Goal: Task Accomplishment & Management: Use online tool/utility

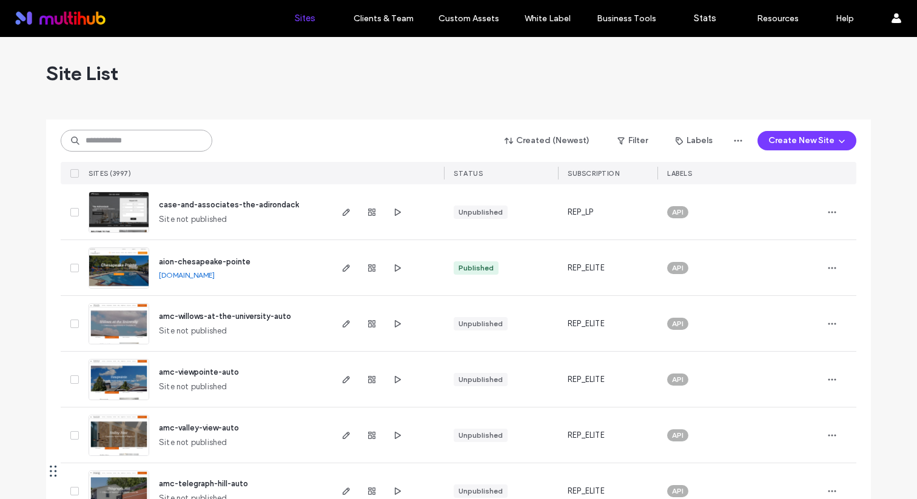
click at [103, 146] on input at bounding box center [137, 141] width 152 height 22
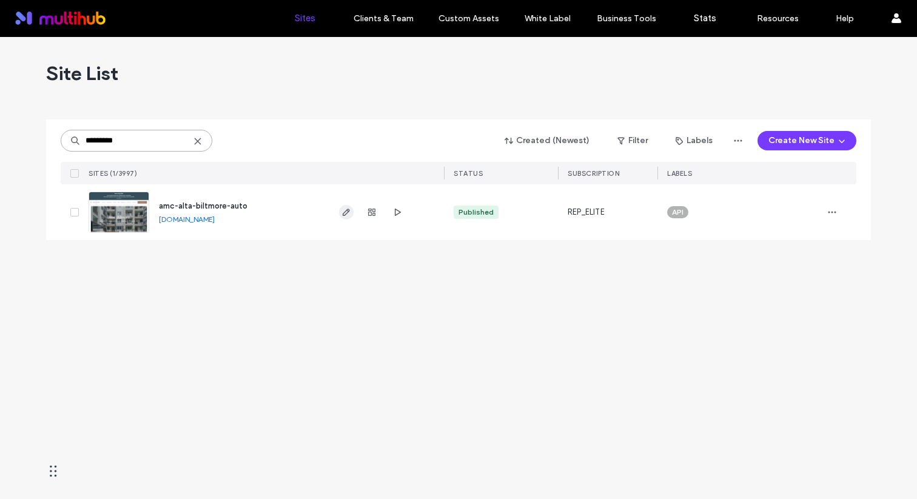
type input "*********"
click at [343, 219] on span "button" at bounding box center [346, 212] width 15 height 15
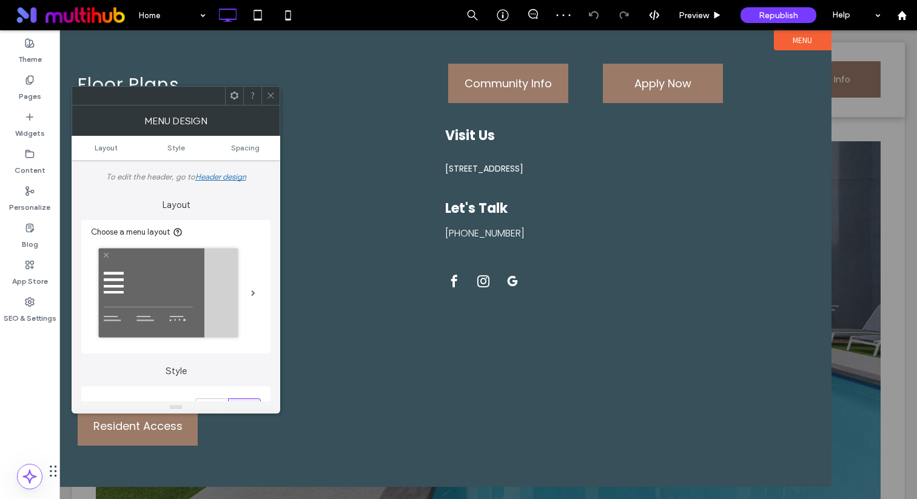
click at [272, 95] on icon at bounding box center [270, 95] width 9 height 9
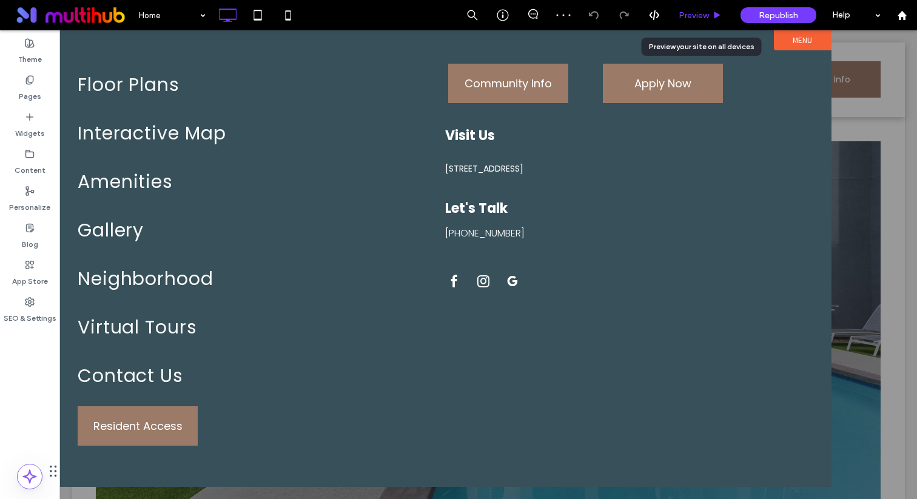
click at [685, 21] on div "Preview" at bounding box center [701, 15] width 62 height 30
click at [704, 15] on span "Preview" at bounding box center [694, 15] width 30 height 10
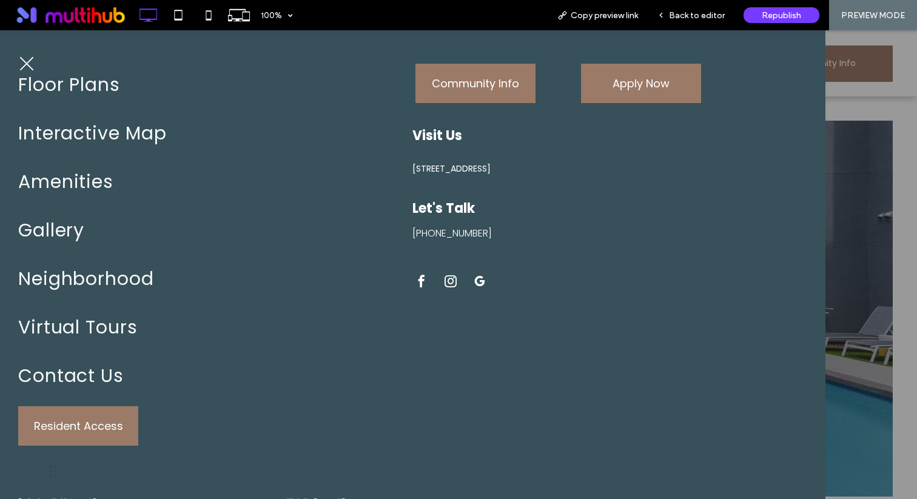
click at [466, 161] on link "1720 E Camelback Rd, Phoenix, AZ 85016" at bounding box center [610, 169] width 394 height 32
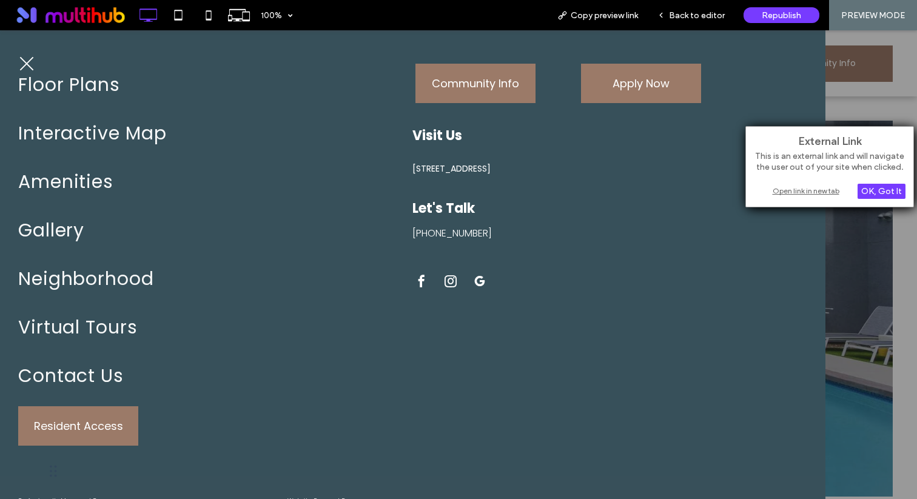
click at [785, 192] on div "Open link in new tab" at bounding box center [830, 190] width 152 height 13
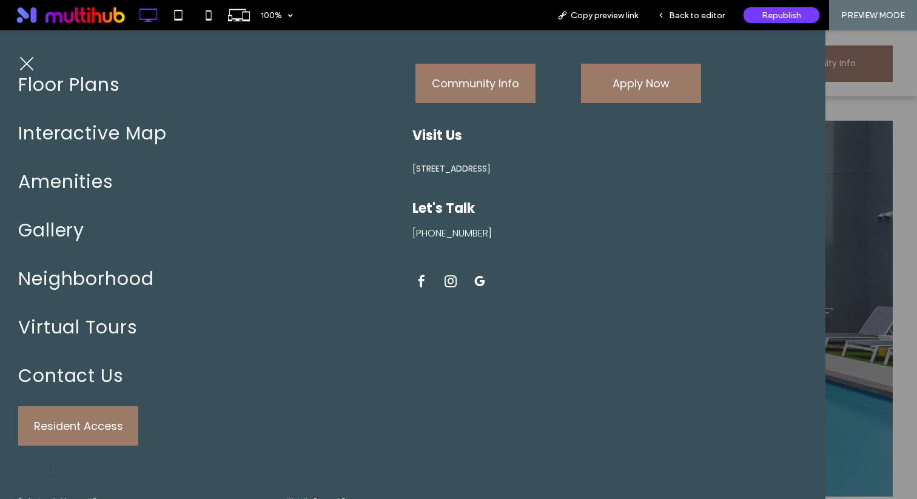
click at [421, 280] on span "facebook" at bounding box center [422, 281] width 18 height 18
click at [419, 282] on span "facebook" at bounding box center [422, 281] width 18 height 18
click at [419, 274] on span "facebook" at bounding box center [422, 281] width 18 height 18
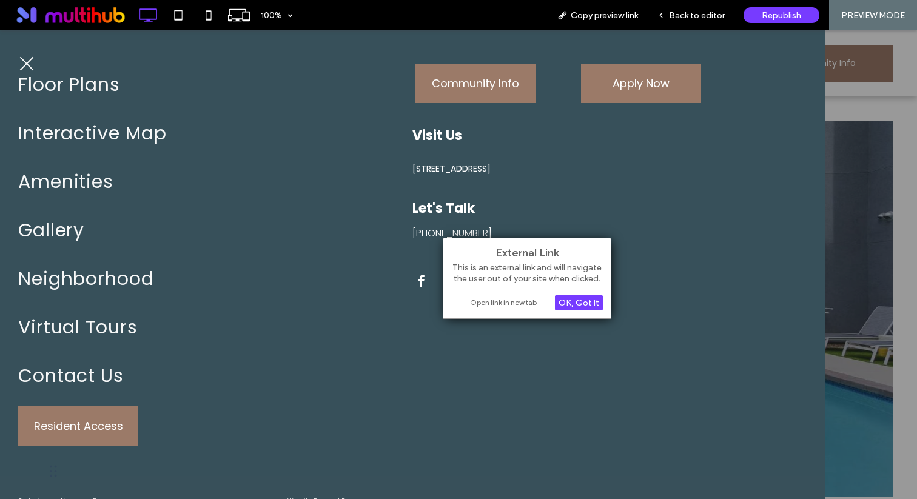
click at [487, 300] on div "Open link in new tab" at bounding box center [527, 302] width 152 height 13
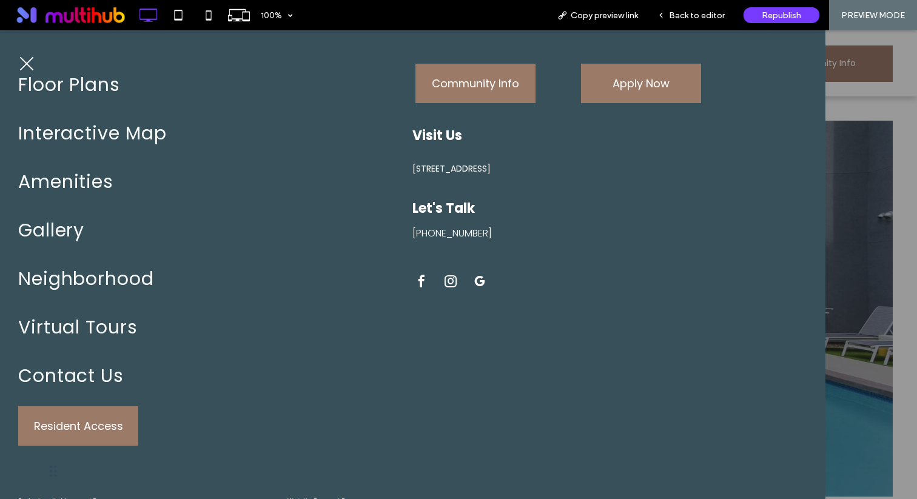
click at [448, 283] on span "instagram" at bounding box center [451, 281] width 18 height 18
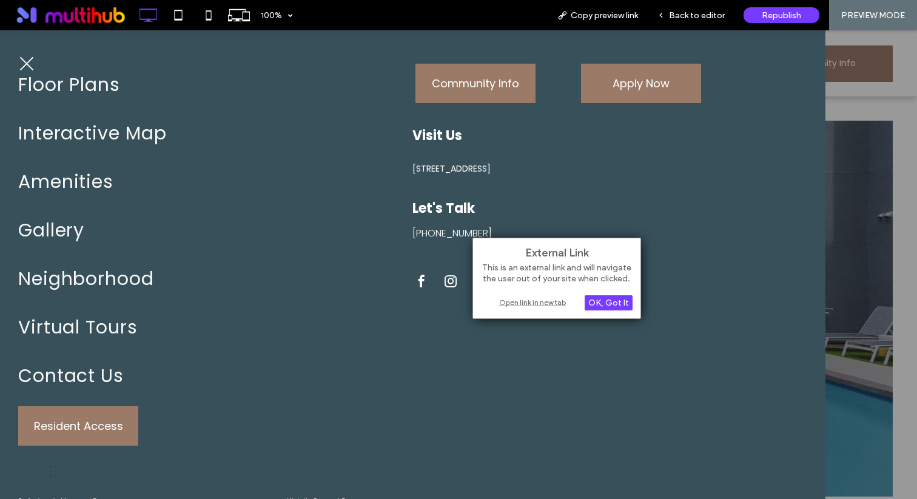
click at [514, 308] on div "Open link in new tab" at bounding box center [557, 302] width 152 height 13
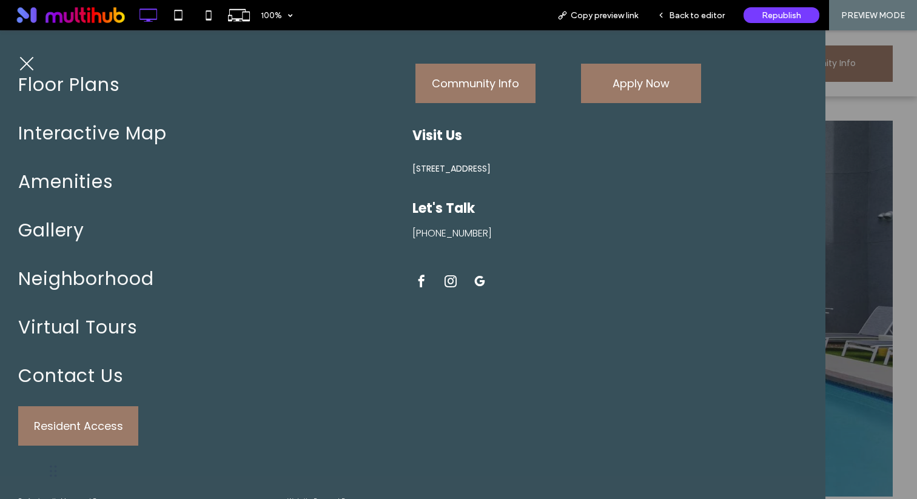
click at [477, 280] on span "google_my_business" at bounding box center [480, 281] width 18 height 18
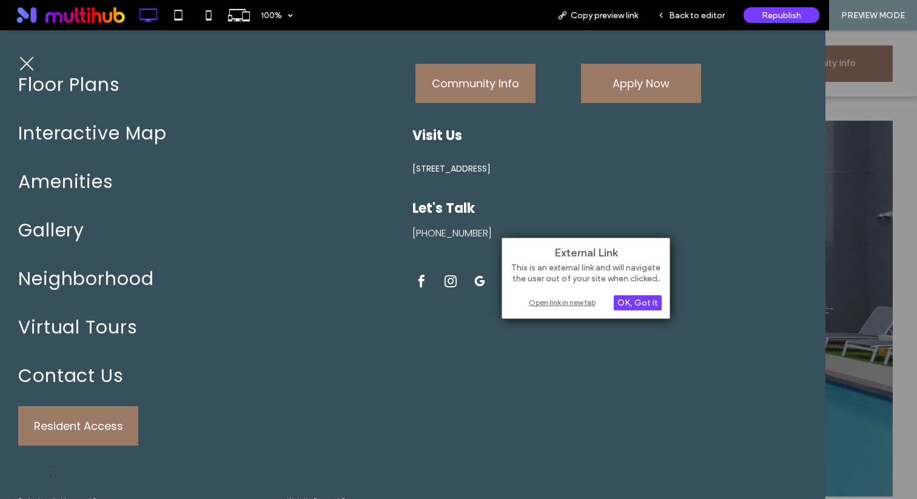
click at [538, 307] on div "Open link in new tab" at bounding box center [586, 302] width 152 height 13
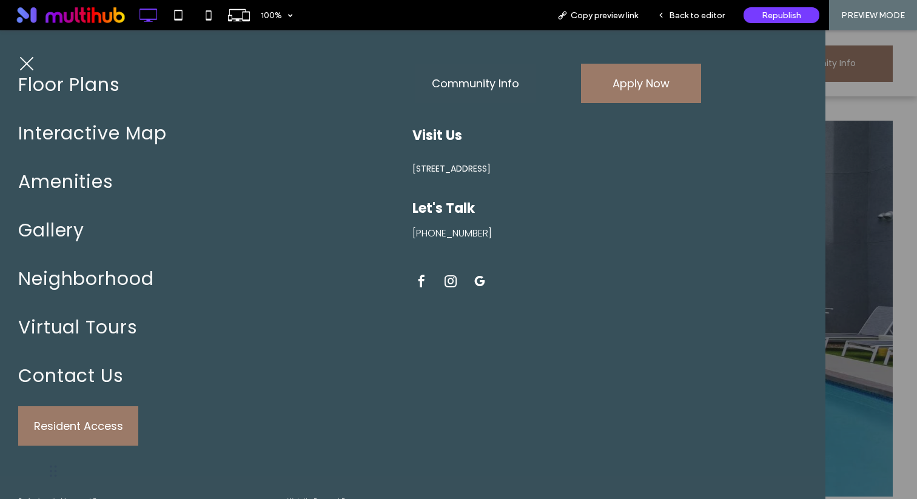
click at [471, 93] on span "Community Info" at bounding box center [475, 84] width 87 height 36
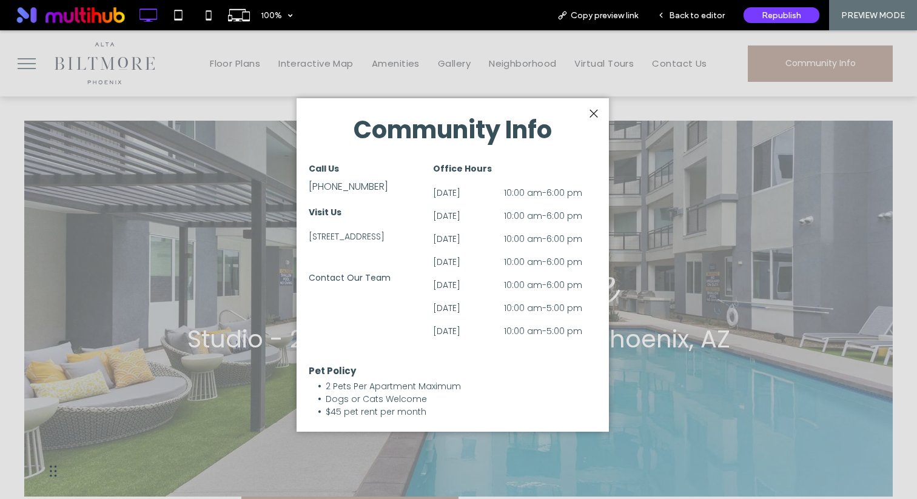
click at [369, 240] on div "1720 E Camelback Rd, Phoenix, AZ 85016" at bounding box center [367, 236] width 116 height 19
click at [363, 246] on div "1720 E Camelback Rd, Phoenix, AZ 85016" at bounding box center [367, 236] width 116 height 19
click at [368, 245] on div "1720 E Camelback Rd, Phoenix, AZ 85016" at bounding box center [367, 236] width 116 height 19
click at [683, 21] on div "Back to editor" at bounding box center [691, 15] width 87 height 30
click at [694, 16] on span "Back to editor" at bounding box center [697, 15] width 56 height 10
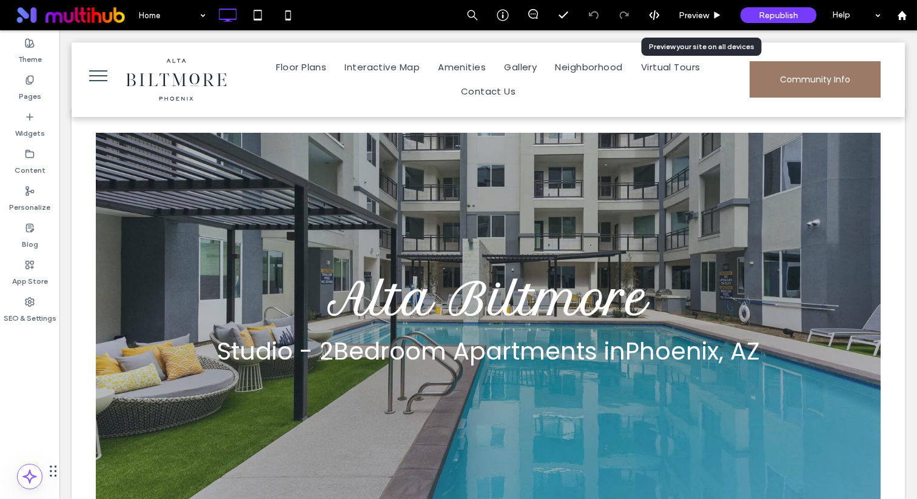
click at [694, 16] on span "Preview" at bounding box center [694, 15] width 30 height 10
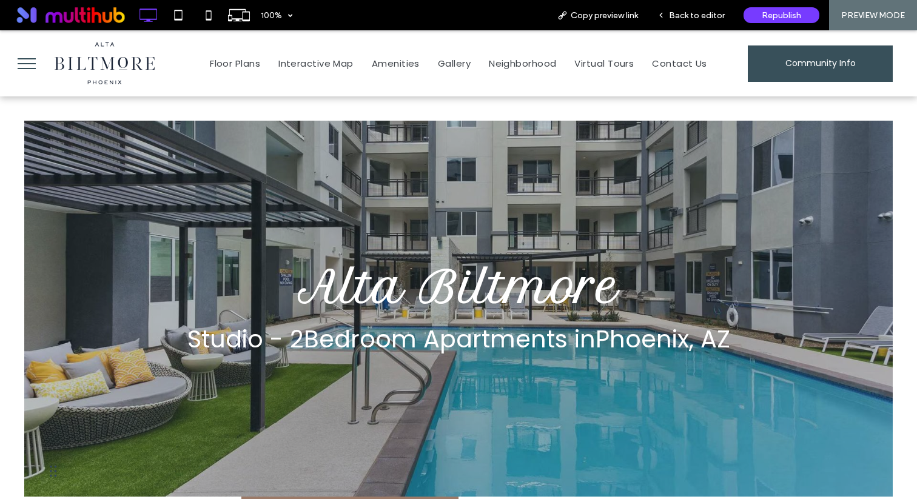
click at [774, 69] on link "Community Info" at bounding box center [820, 64] width 145 height 36
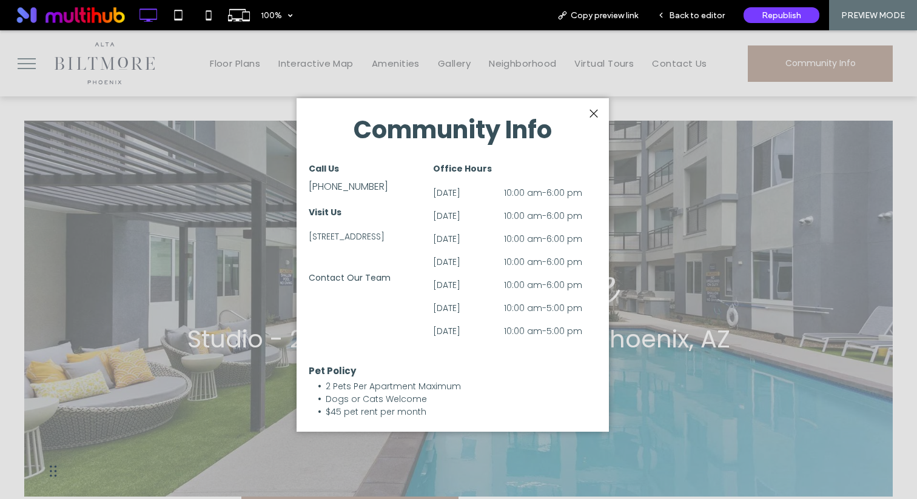
click at [370, 246] on div "1720 E Camelback Rd, Phoenix, AZ 85016" at bounding box center [367, 236] width 116 height 19
click at [370, 294] on span "Contact Our Team" at bounding box center [350, 278] width 82 height 32
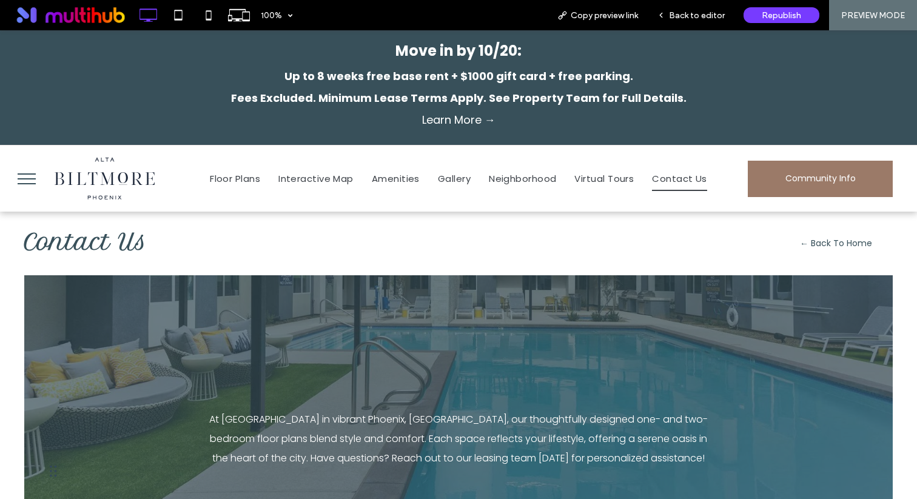
click at [95, 172] on img at bounding box center [105, 178] width 100 height 41
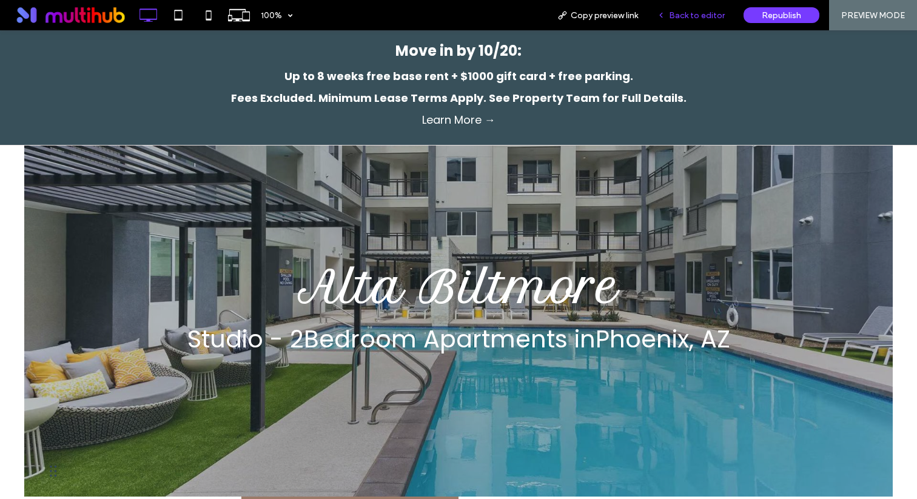
click at [703, 11] on span "Back to editor" at bounding box center [697, 15] width 56 height 10
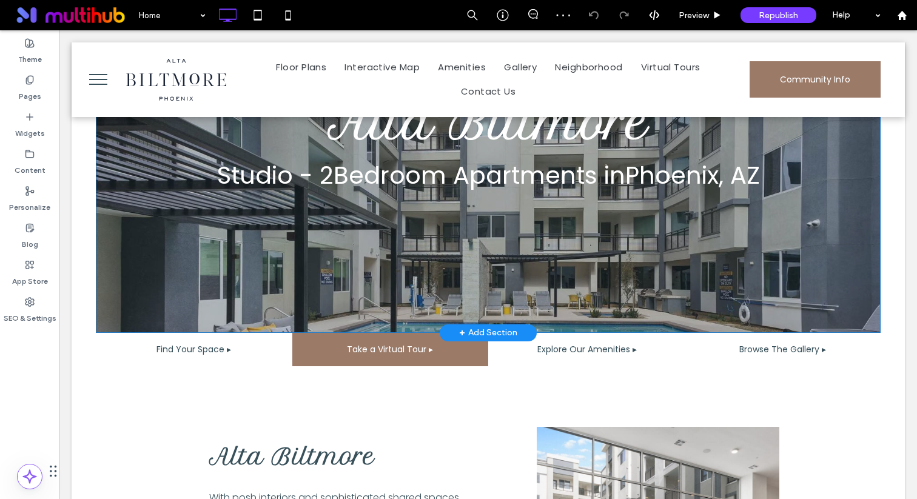
scroll to position [152, 0]
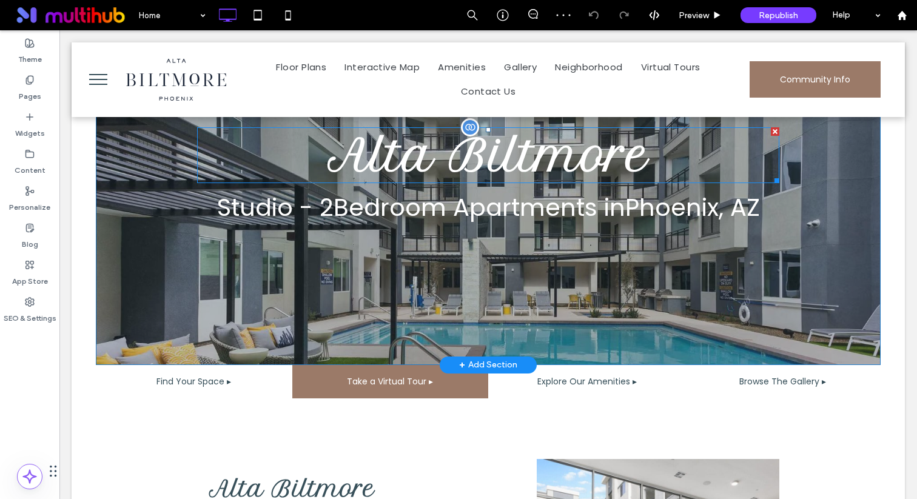
click at [544, 155] on span "Alta Biltmore" at bounding box center [488, 155] width 320 height 53
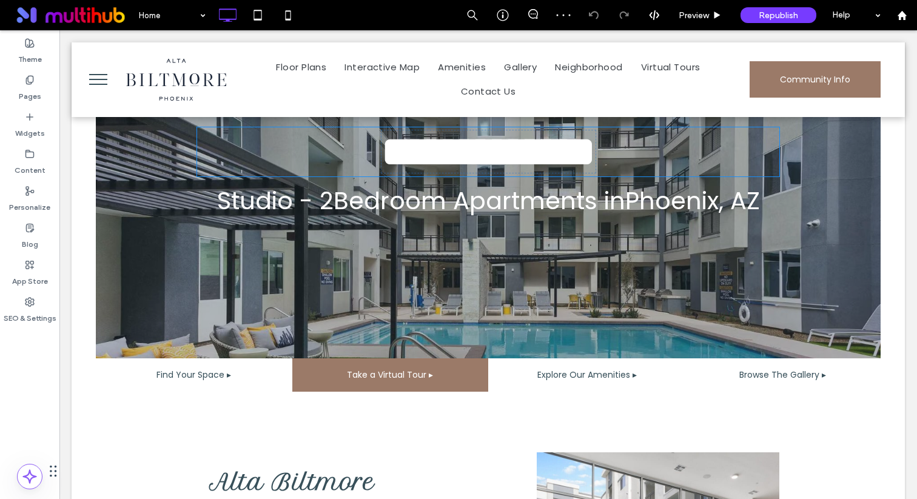
type input "**********"
type input "**"
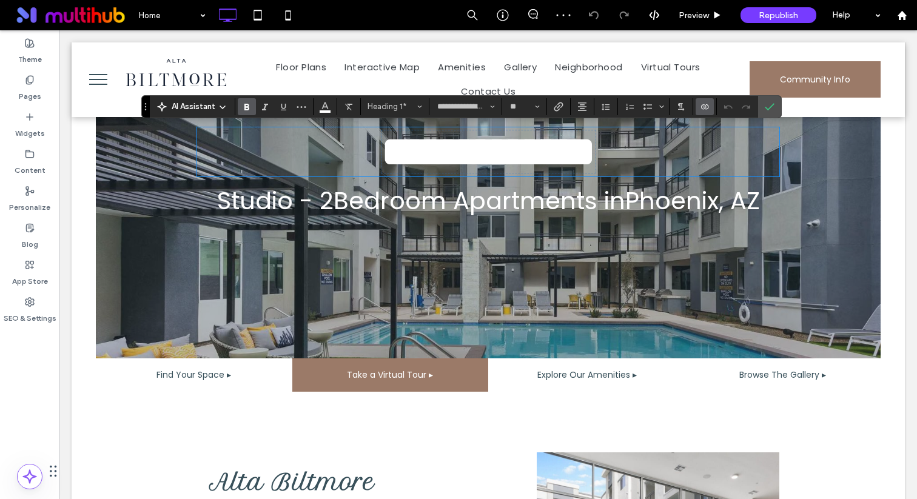
click at [569, 166] on span "**********" at bounding box center [489, 151] width 214 height 42
click at [768, 109] on use "Confirm" at bounding box center [770, 106] width 10 height 7
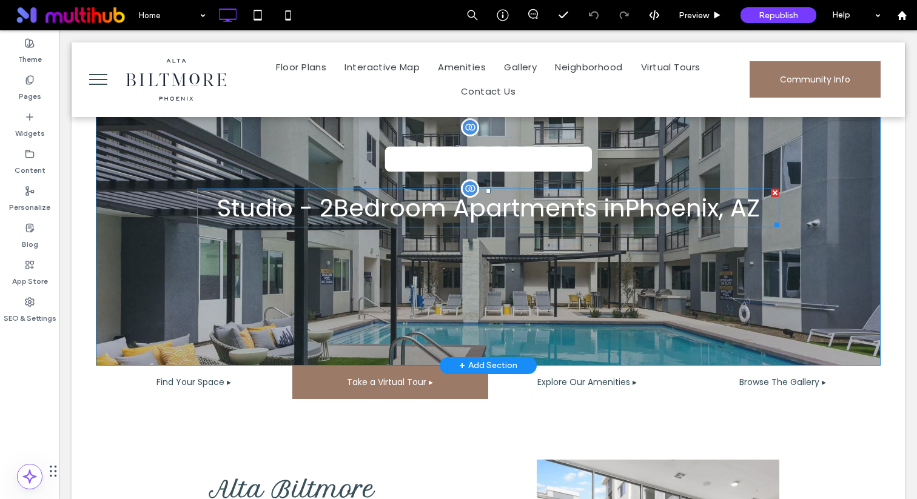
click at [571, 209] on span "Studio - 2 Bedroom Apartments in Phoenix ," at bounding box center [470, 208] width 507 height 34
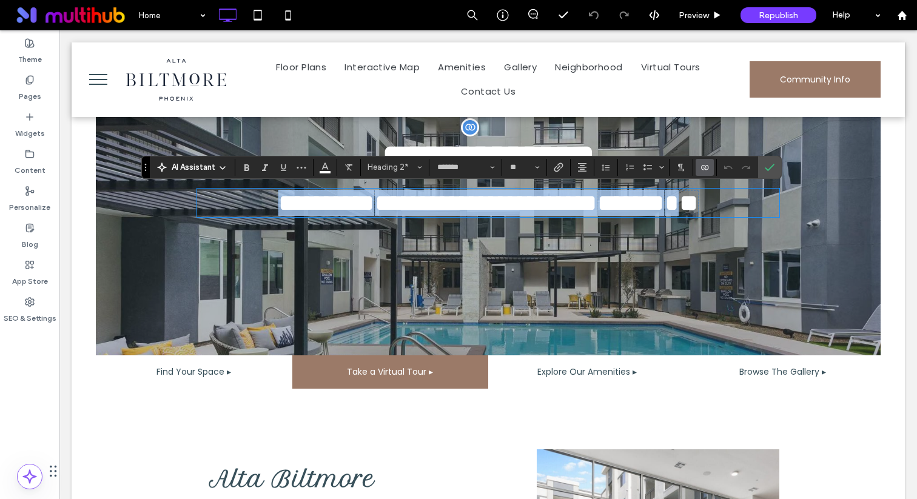
click at [609, 208] on span "**********" at bounding box center [478, 203] width 401 height 25
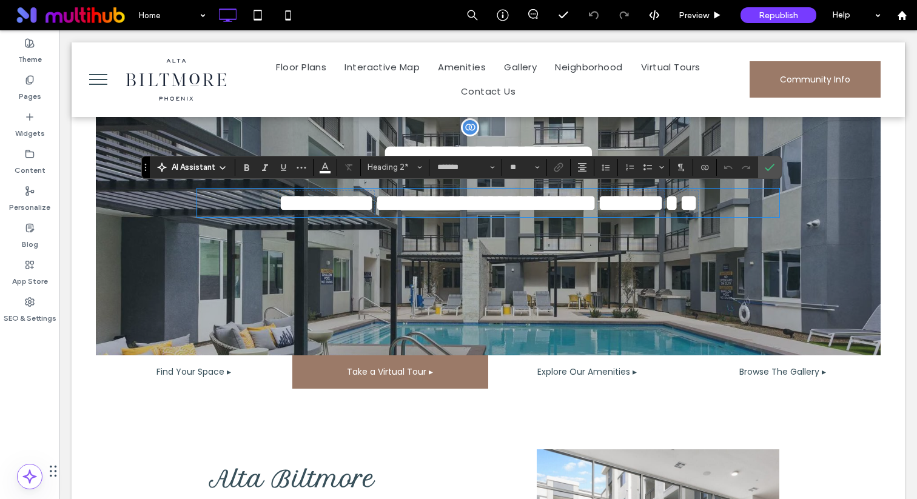
click at [763, 178] on div "AI Assistant Heading 2* ******* **" at bounding box center [461, 167] width 640 height 23
click at [767, 174] on span "Confirm" at bounding box center [767, 168] width 5 height 22
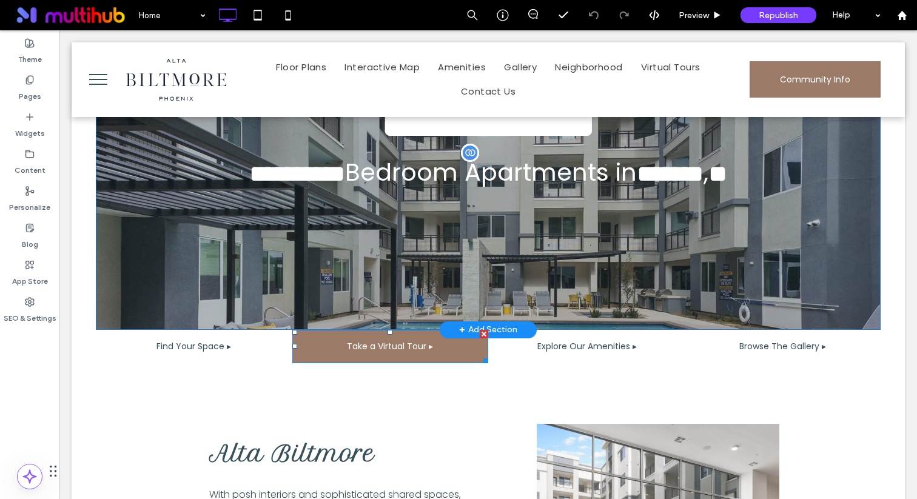
scroll to position [195, 0]
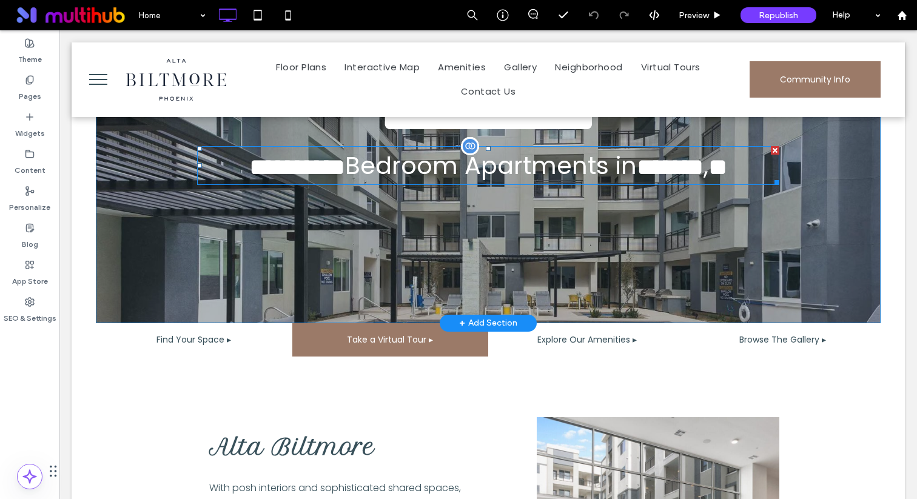
click at [704, 155] on span "*******" at bounding box center [670, 167] width 67 height 24
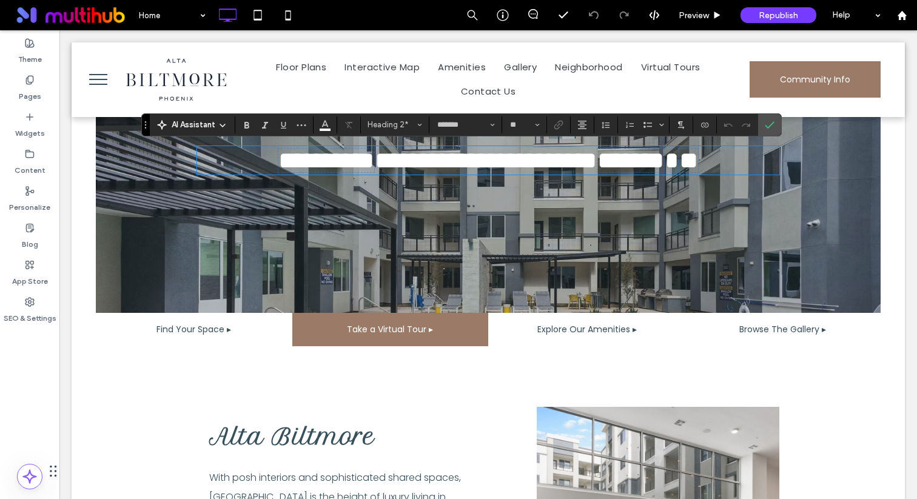
click at [698, 166] on span "**" at bounding box center [689, 161] width 19 height 24
click at [772, 130] on span "Confirm" at bounding box center [770, 125] width 10 height 21
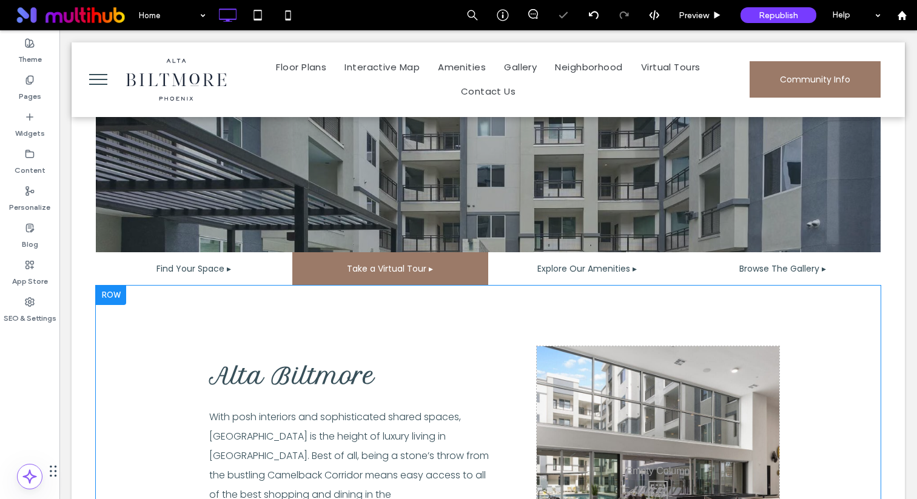
scroll to position [282, 0]
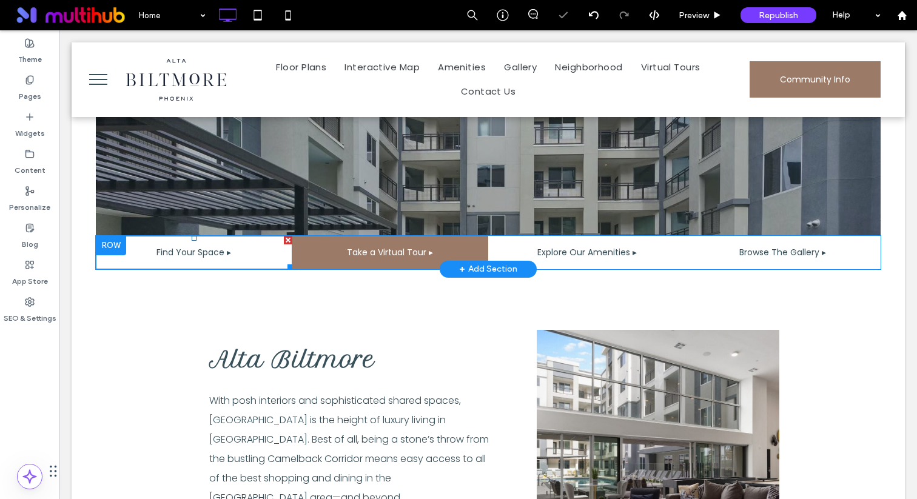
click at [234, 254] on link "Find Your Space ▸" at bounding box center [194, 252] width 197 height 33
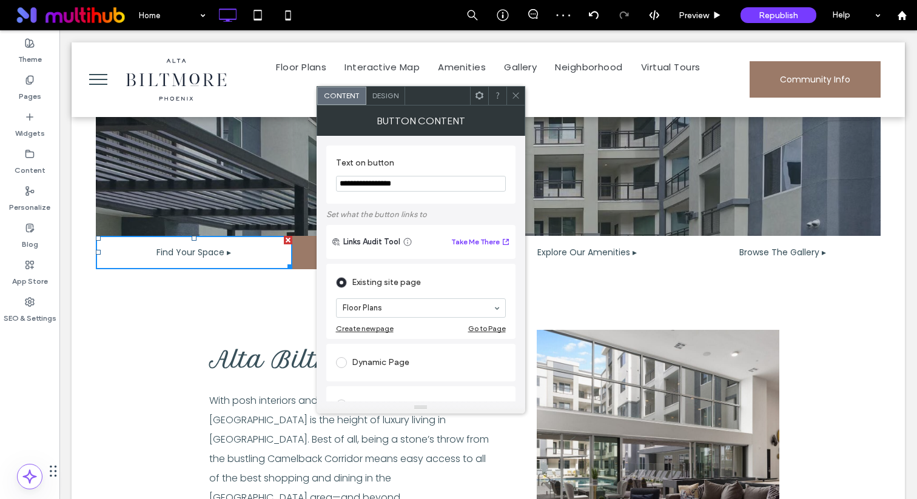
click at [518, 98] on use at bounding box center [516, 96] width 6 height 6
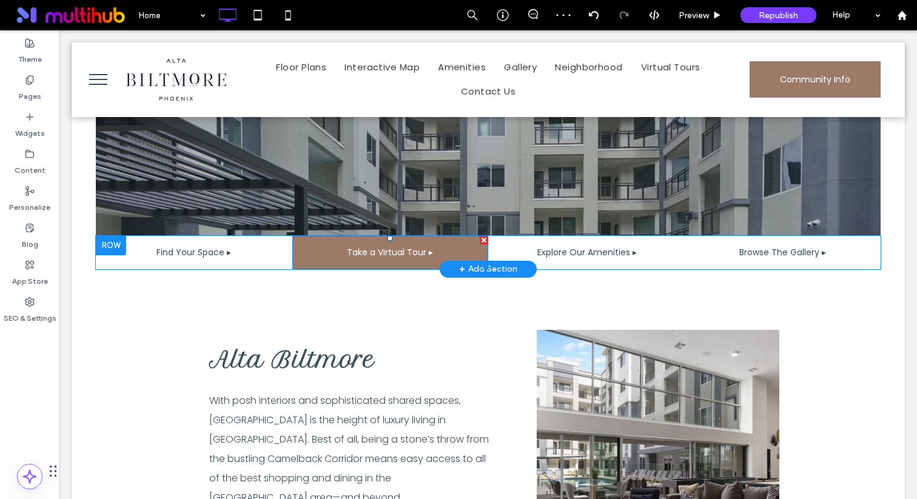
click at [421, 245] on span "Take a Virtual Tour ▸" at bounding box center [390, 253] width 86 height 32
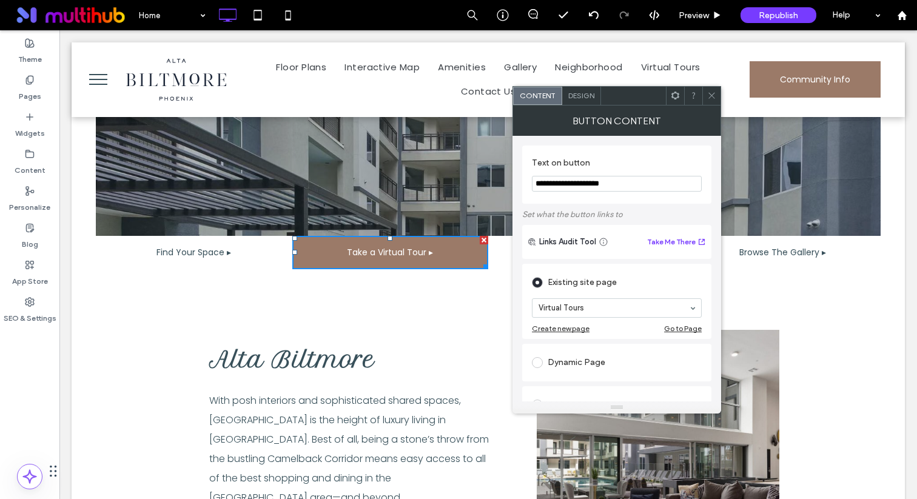
click at [709, 89] on span at bounding box center [711, 96] width 9 height 18
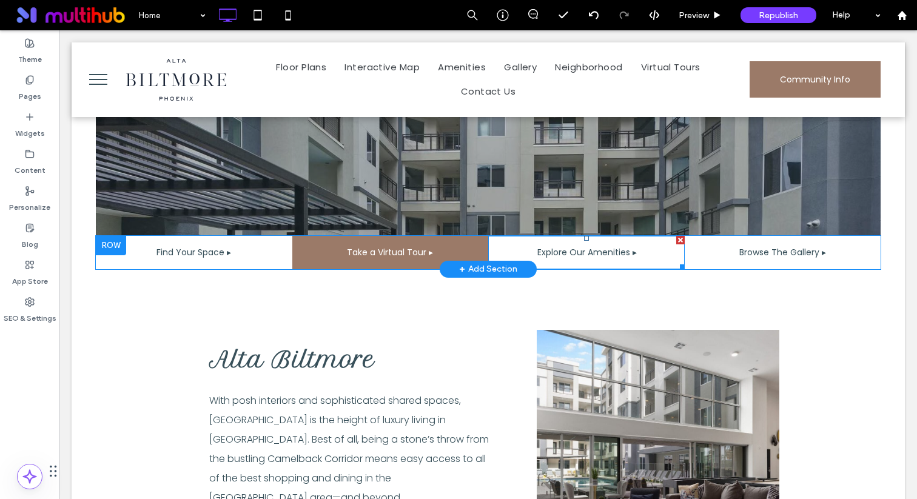
click at [576, 249] on span "Explore Our Amenities ▸" at bounding box center [588, 253] width 100 height 32
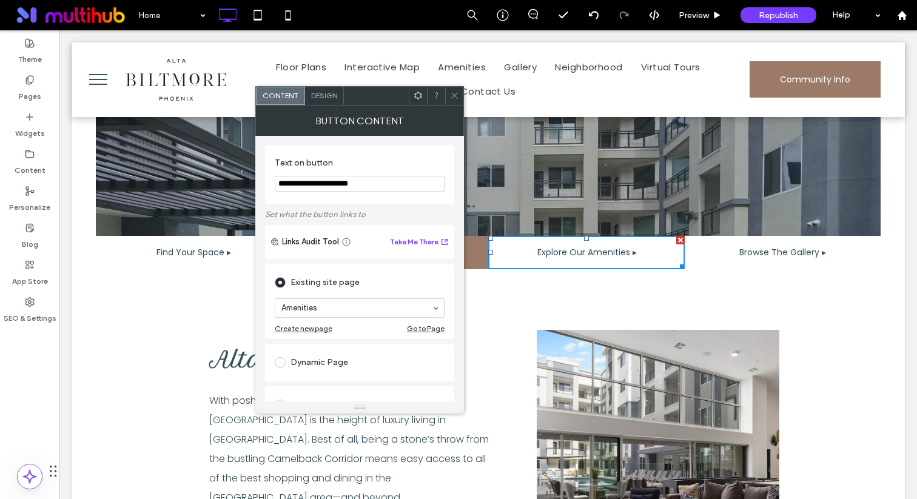
click at [454, 90] on span at bounding box center [454, 96] width 9 height 18
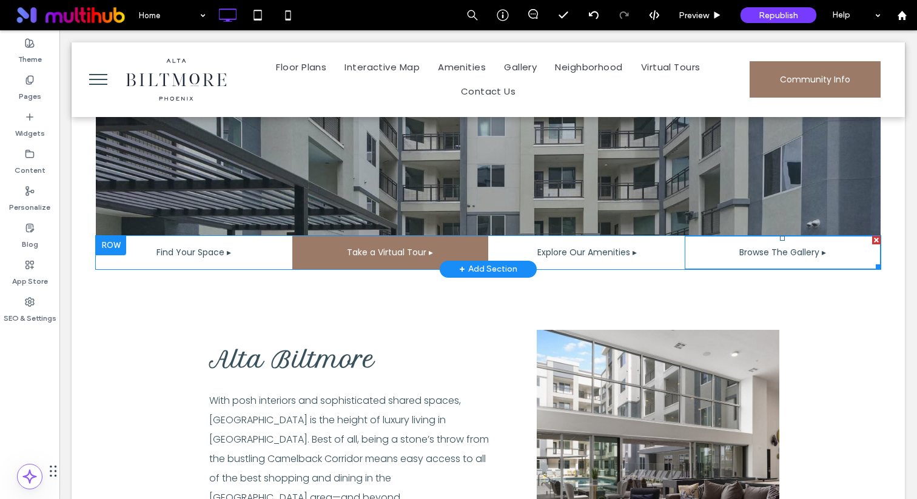
click at [765, 248] on span "Browse The Gallery ▸" at bounding box center [783, 253] width 87 height 32
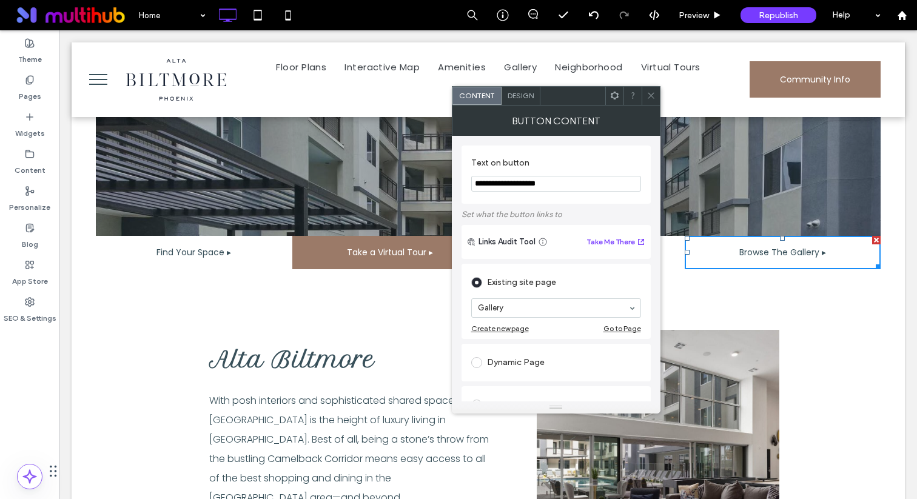
click at [656, 92] on div at bounding box center [651, 96] width 18 height 18
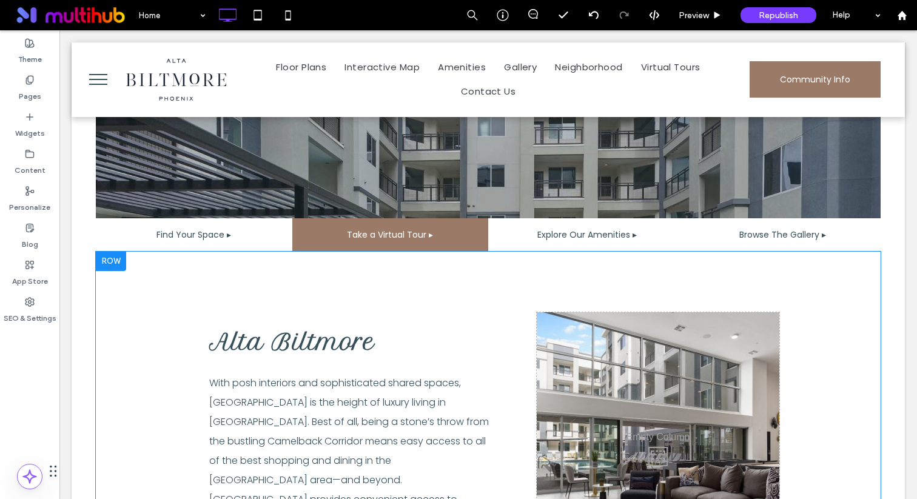
scroll to position [345, 0]
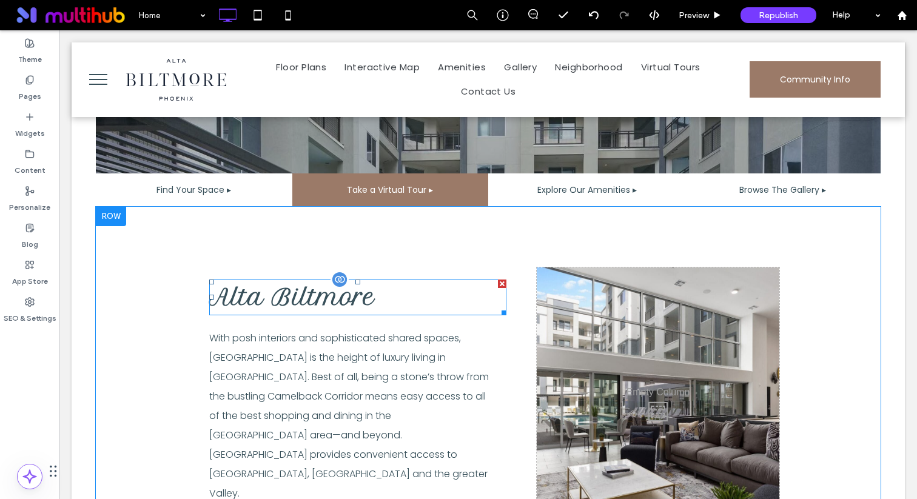
click at [353, 296] on span "Alta Biltmore" at bounding box center [292, 296] width 166 height 27
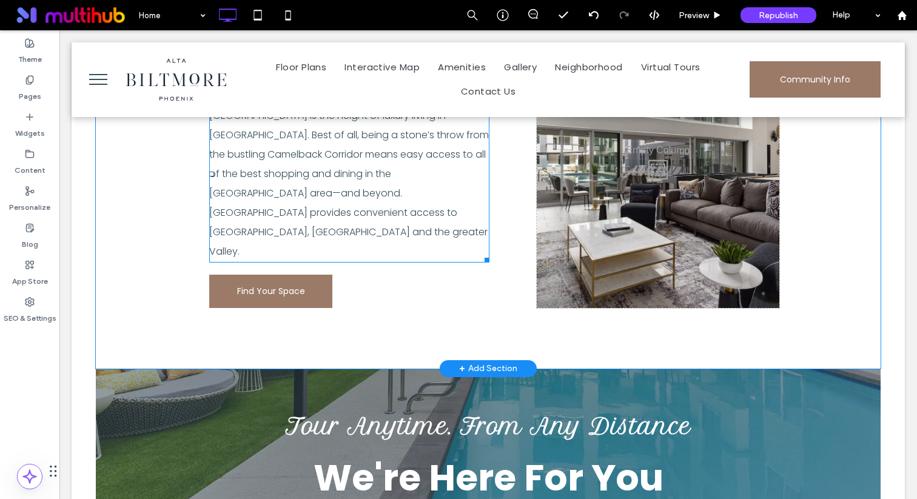
scroll to position [596, 0]
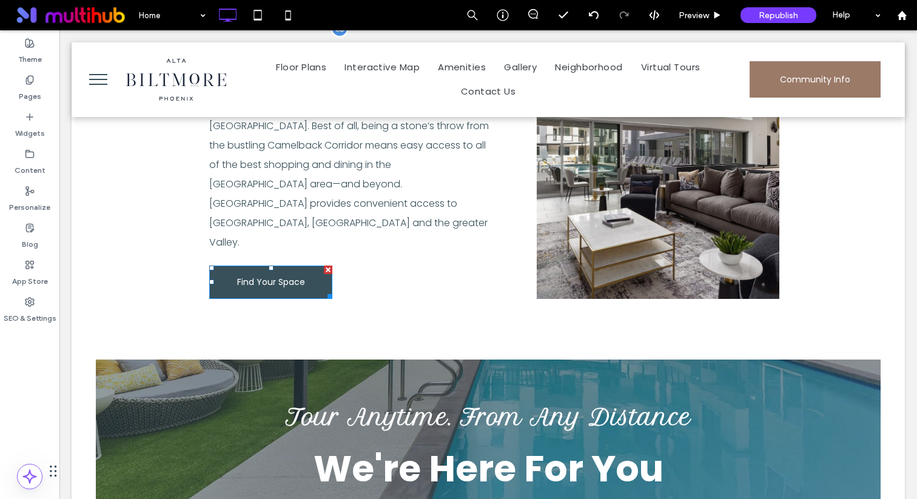
click at [289, 266] on span "Find Your Space" at bounding box center [271, 282] width 68 height 32
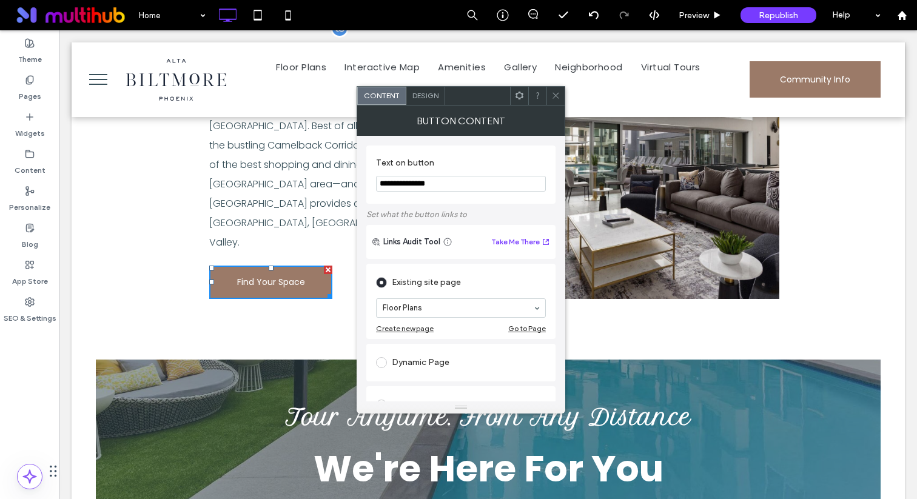
click at [553, 96] on icon at bounding box center [556, 95] width 9 height 9
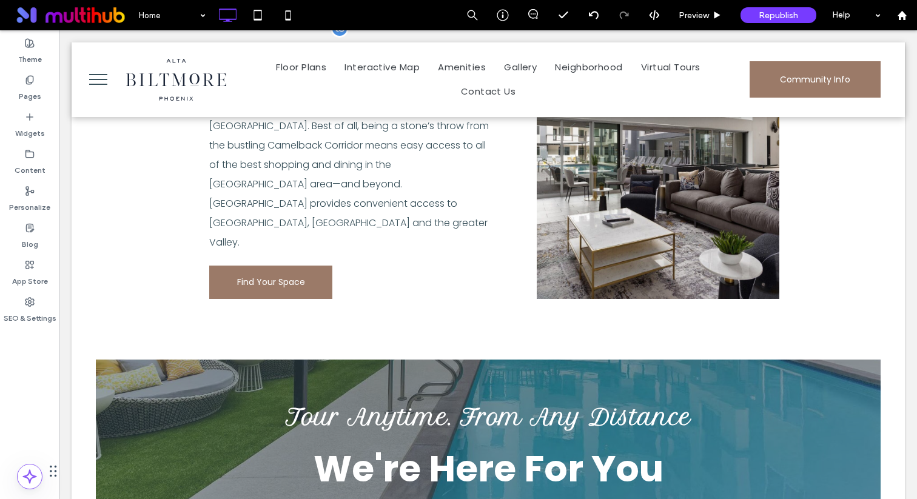
scroll to position [808, 0]
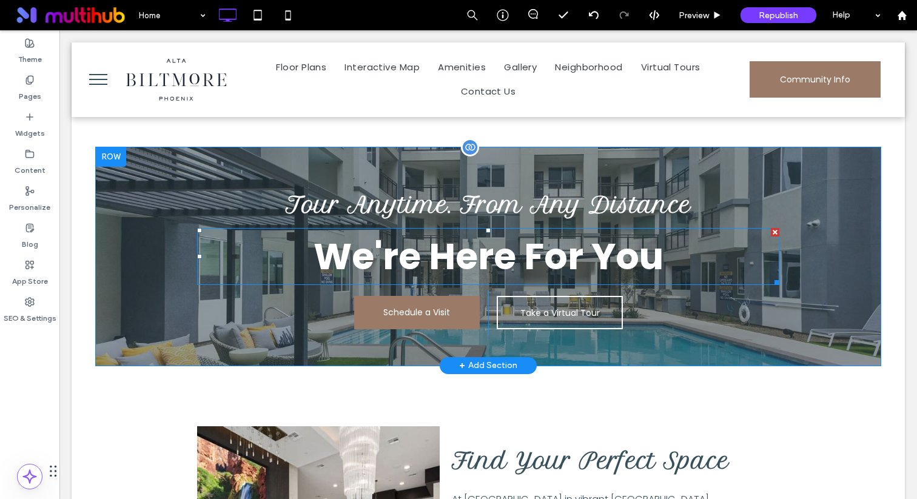
click at [446, 192] on span "Tour Anytime. From Any Distance" at bounding box center [488, 205] width 405 height 27
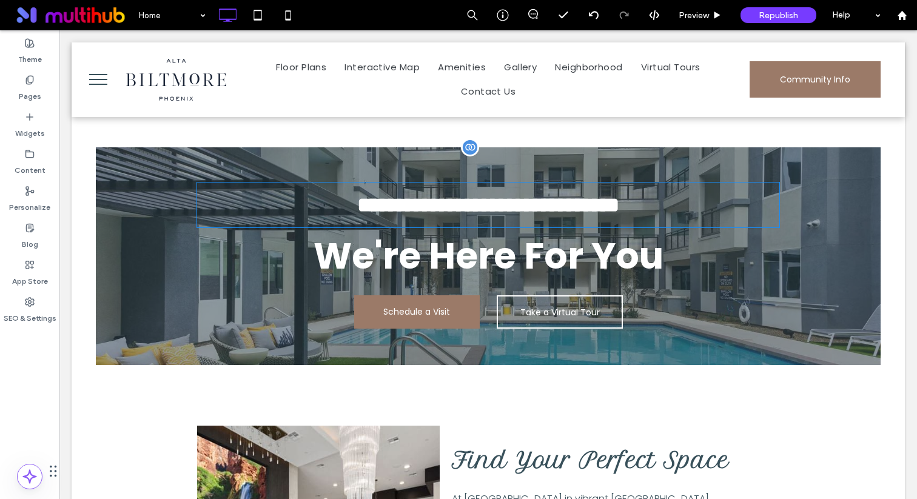
type input "**********"
type input "**"
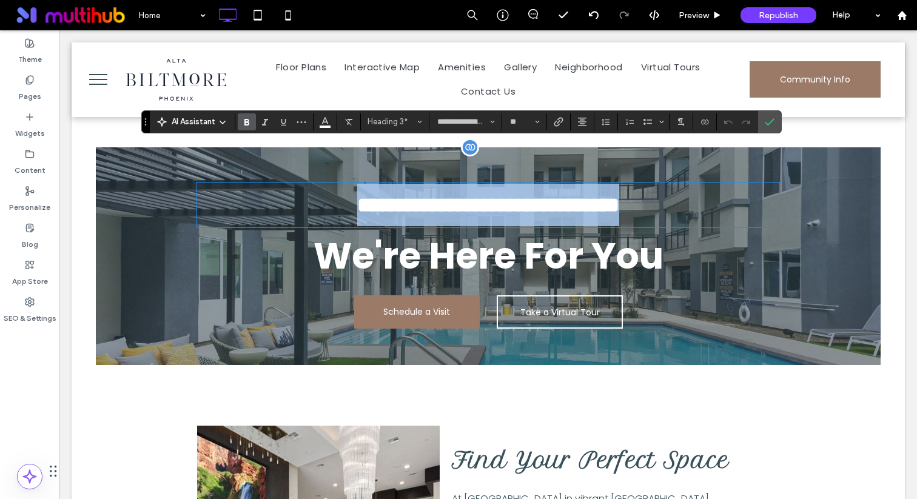
click at [532, 195] on span "**********" at bounding box center [488, 205] width 262 height 21
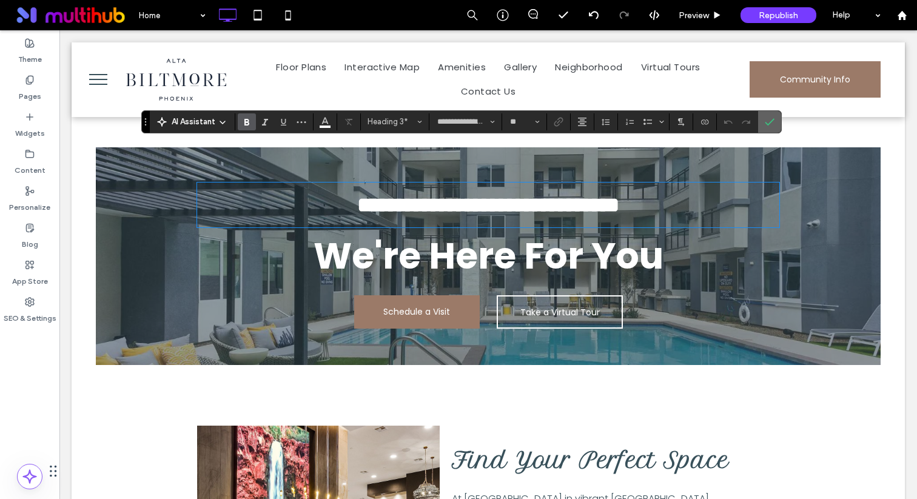
click at [768, 117] on icon "Confirm" at bounding box center [770, 122] width 10 height 10
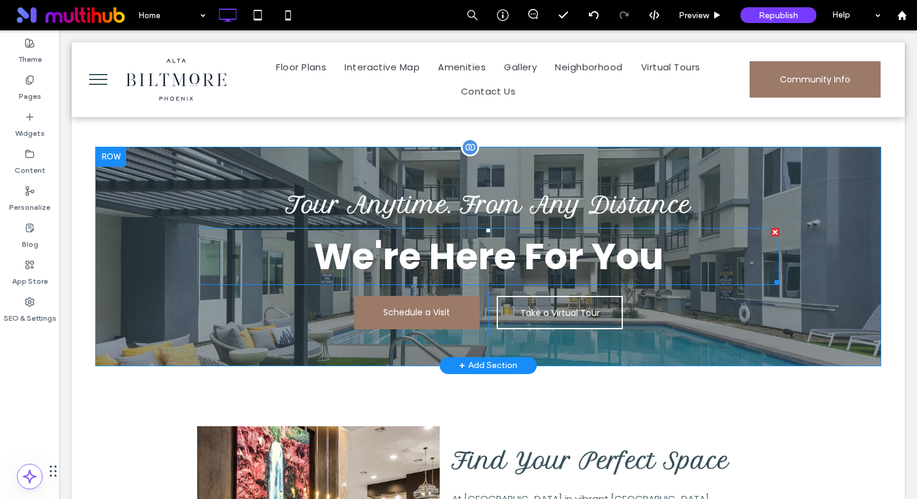
click at [453, 231] on span "We're Here For You" at bounding box center [489, 256] width 350 height 51
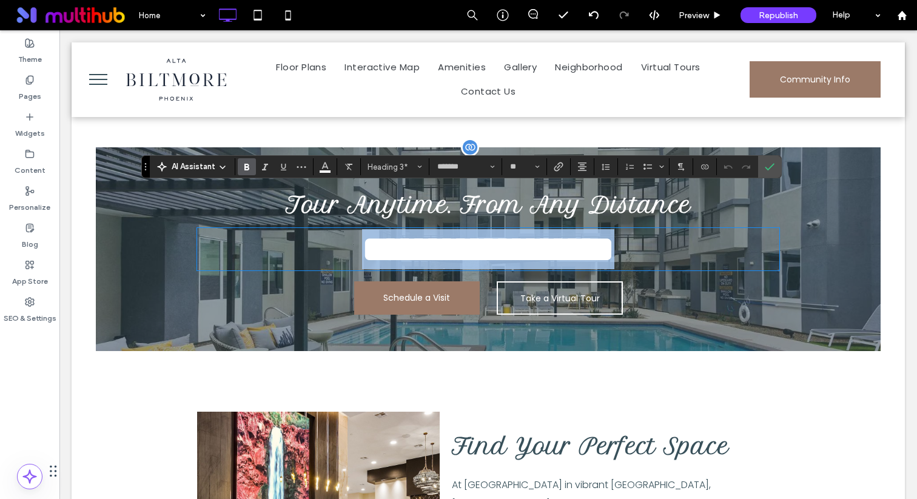
click at [594, 231] on span "**********" at bounding box center [488, 249] width 252 height 36
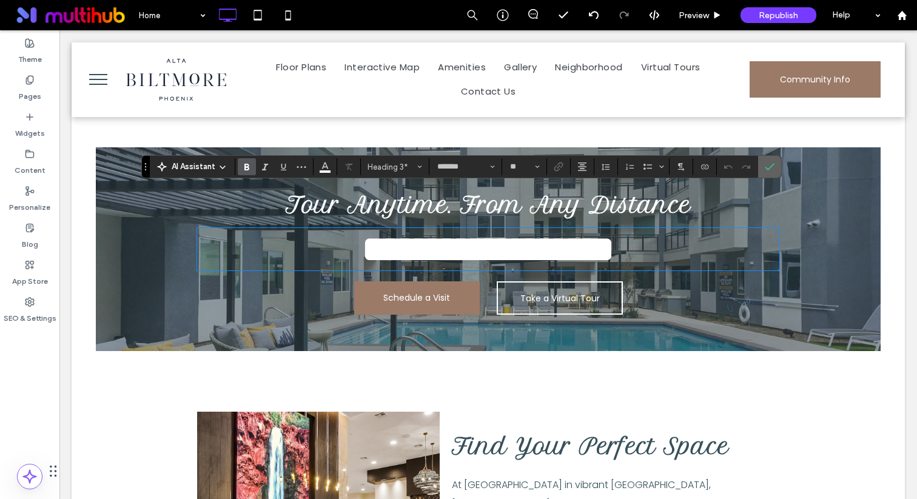
click at [768, 164] on icon "Confirm" at bounding box center [770, 167] width 10 height 10
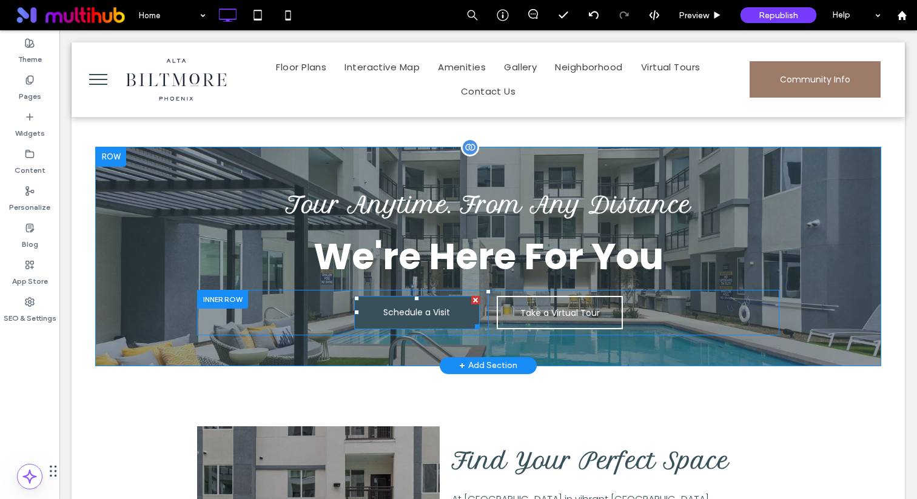
click at [427, 297] on span "Schedule a Visit" at bounding box center [416, 313] width 67 height 32
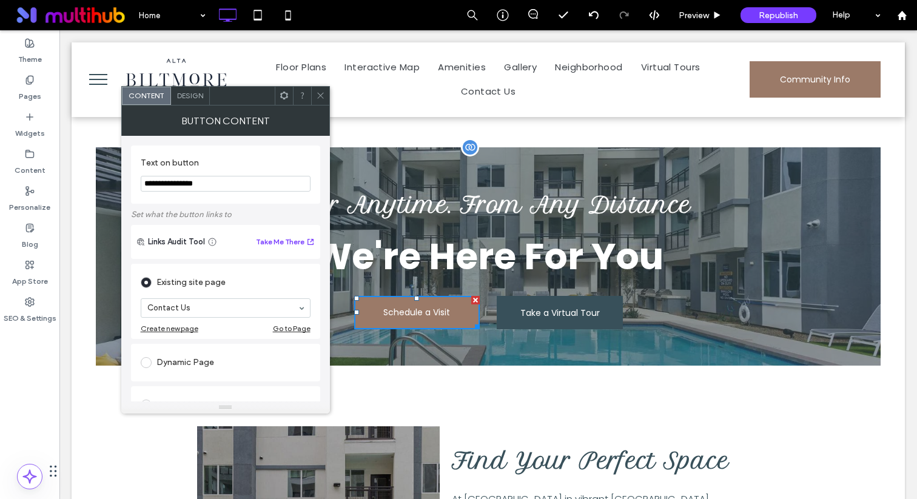
click at [548, 297] on span "Take a Virtual Tour" at bounding box center [560, 313] width 79 height 32
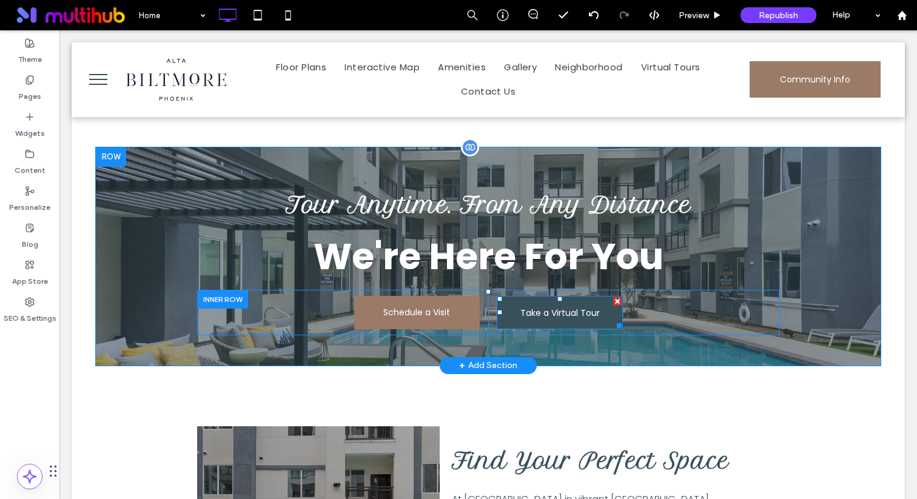
click at [576, 297] on span "Take a Virtual Tour" at bounding box center [560, 313] width 79 height 32
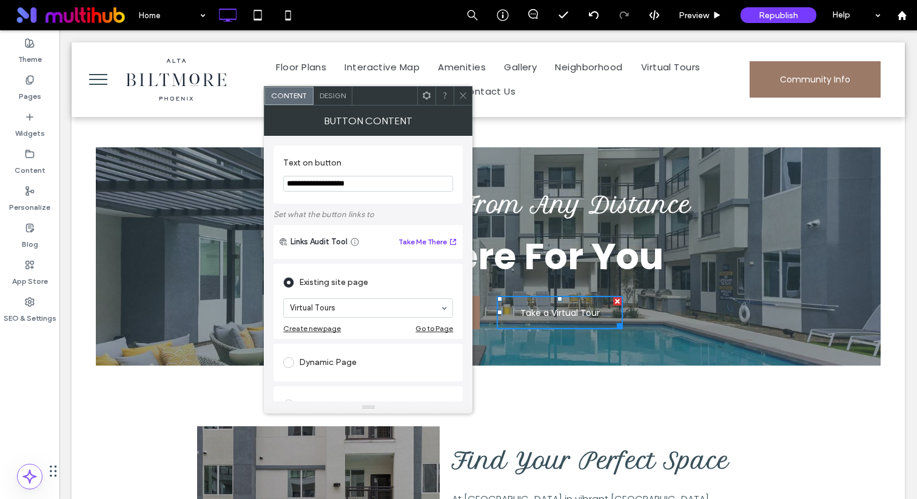
click at [468, 100] on div at bounding box center [463, 96] width 18 height 18
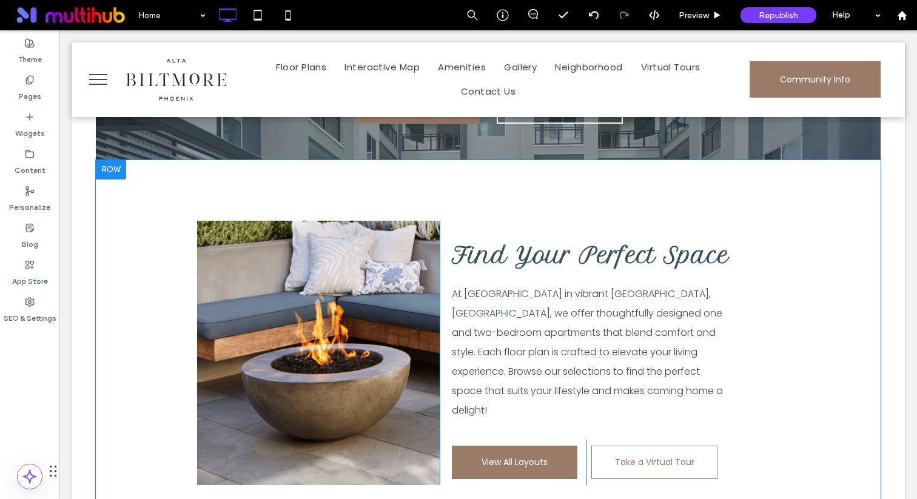
scroll to position [1019, 0]
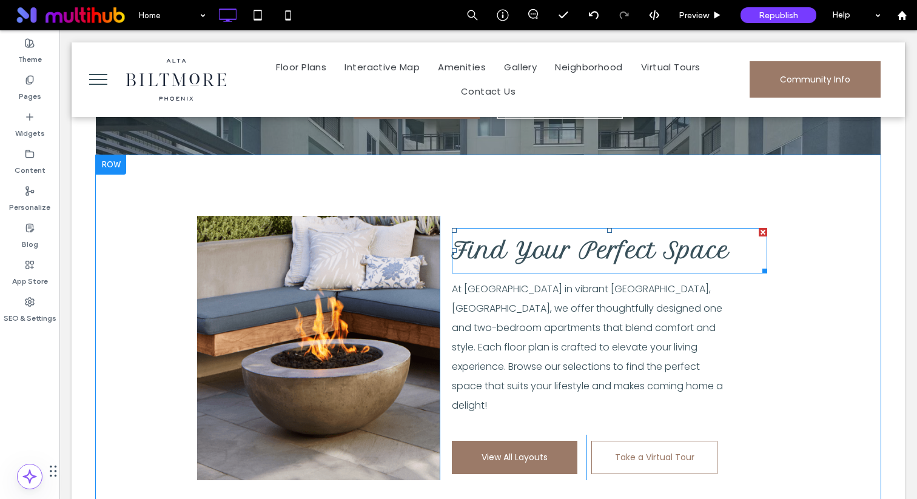
click at [565, 237] on span "Find Your Perfect Space" at bounding box center [590, 250] width 277 height 27
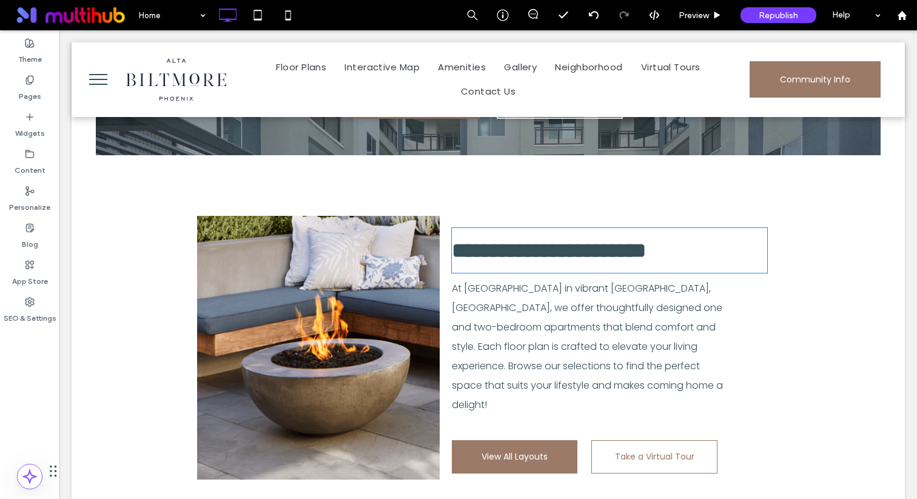
type input "**********"
type input "**"
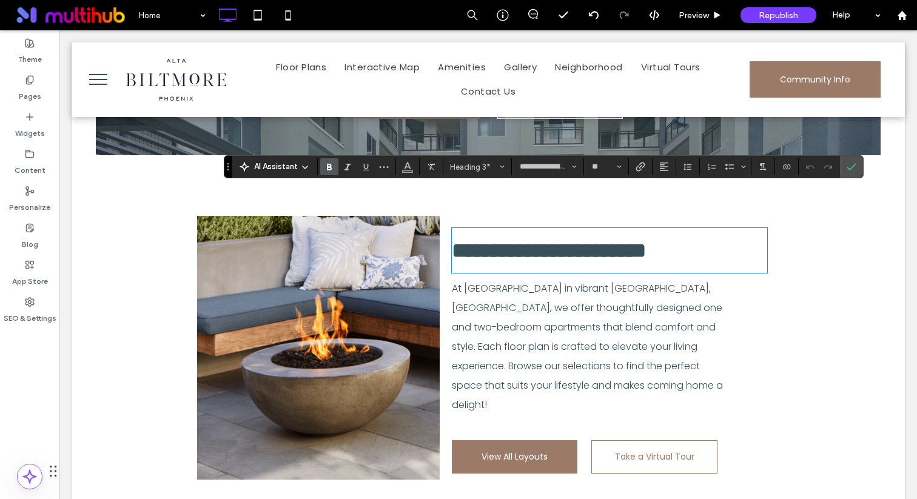
click at [593, 240] on span "**********" at bounding box center [549, 250] width 194 height 21
click at [853, 168] on icon "Confirm" at bounding box center [852, 167] width 10 height 10
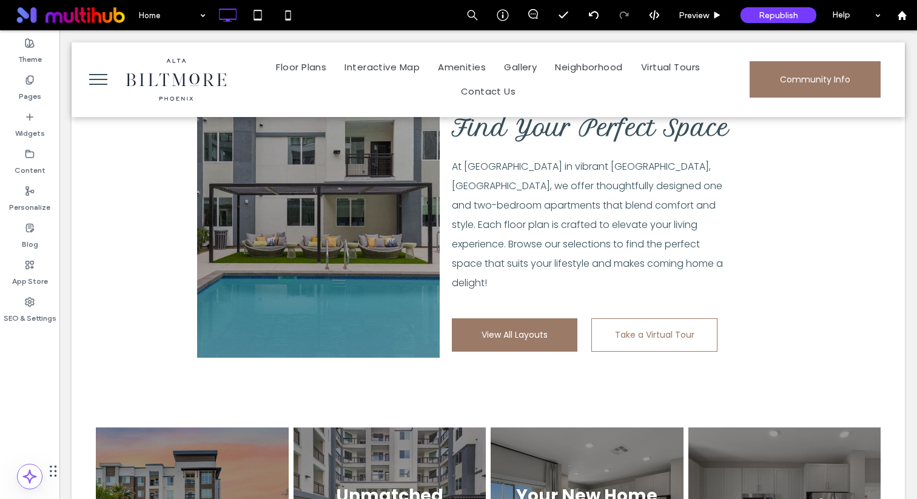
scroll to position [1162, 0]
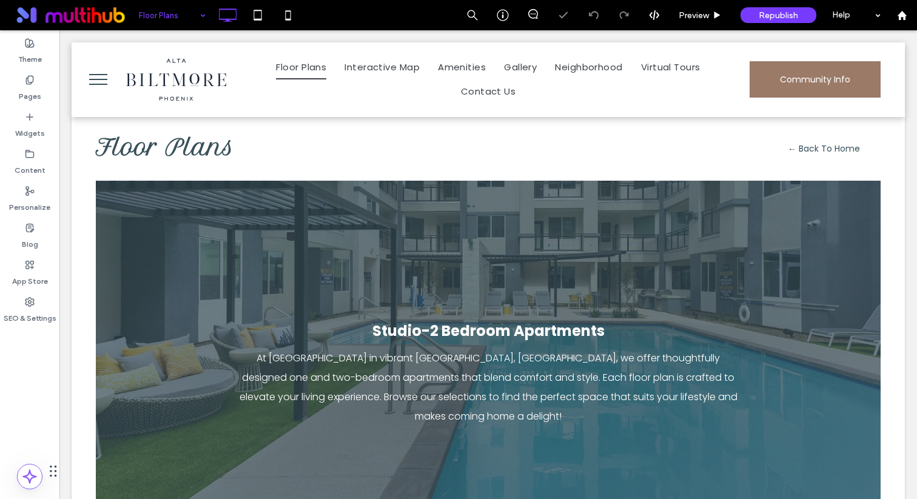
scroll to position [69, 0]
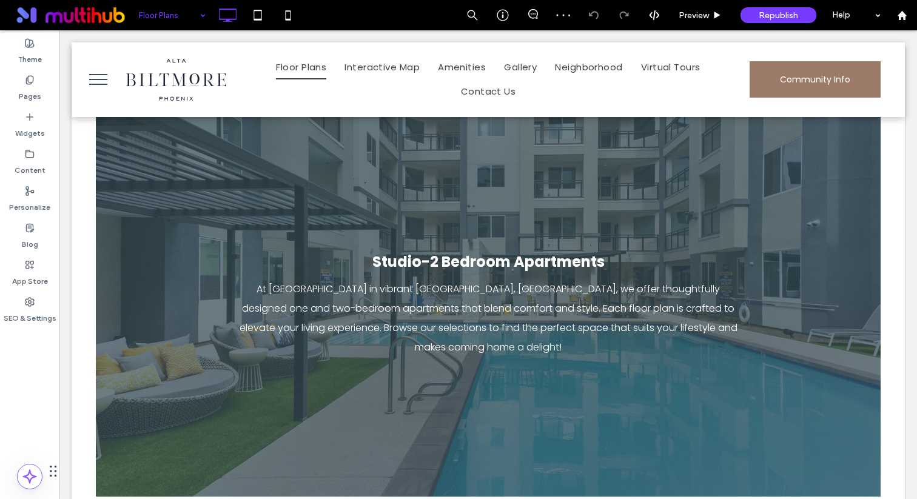
click at [190, 10] on input at bounding box center [169, 15] width 61 height 30
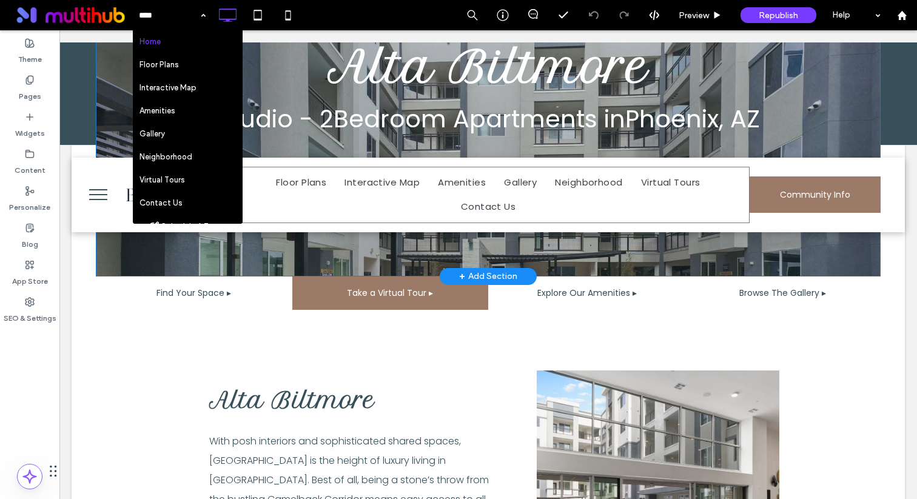
scroll to position [576, 0]
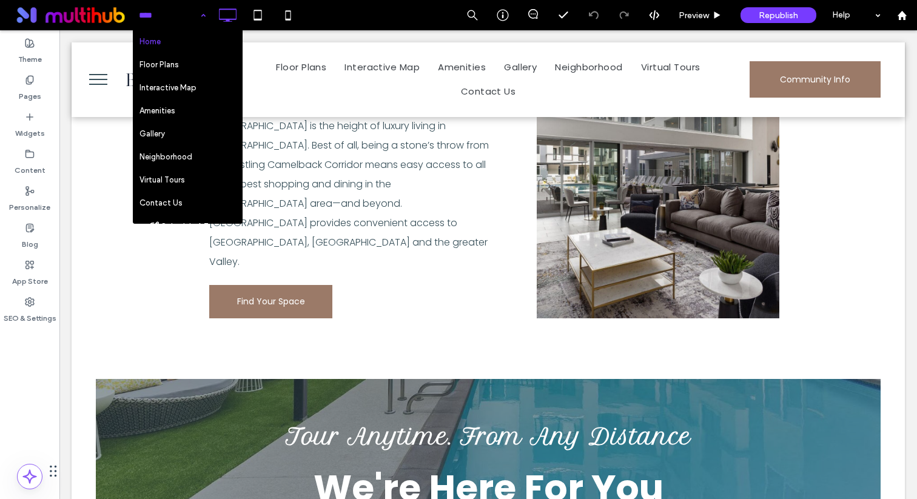
click at [201, 14] on div "Home Floor Plans Interactive Map Amenities Gallery Neighborhood Virtual Tours C…" at bounding box center [172, 15] width 79 height 30
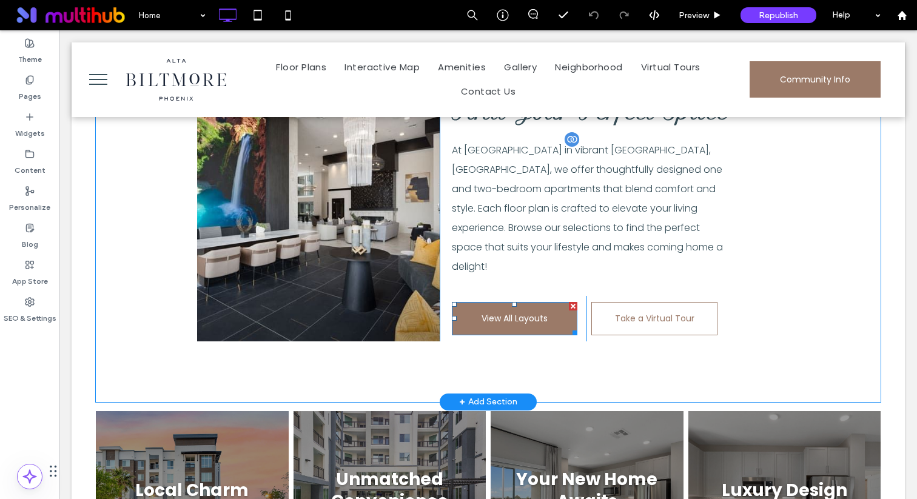
scroll to position [1147, 0]
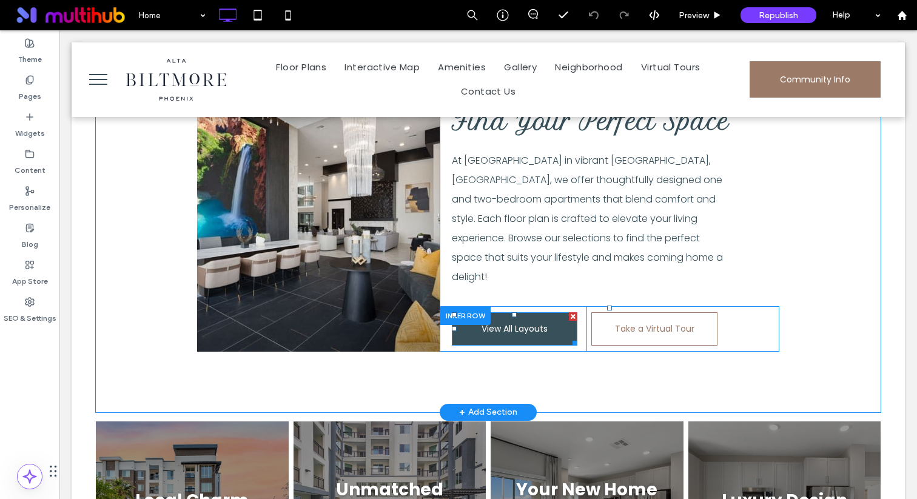
click at [531, 313] on span "View All Layouts" at bounding box center [515, 329] width 66 height 32
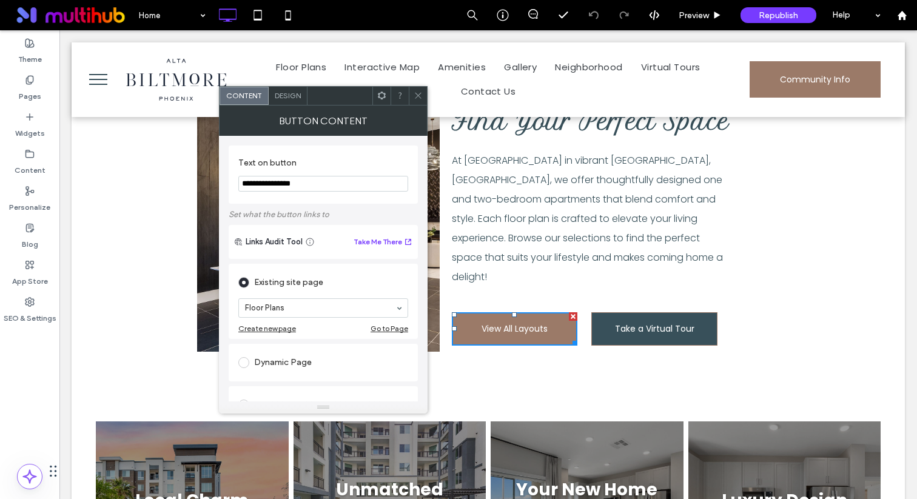
click at [635, 313] on span "Take a Virtual Tour" at bounding box center [654, 329] width 79 height 32
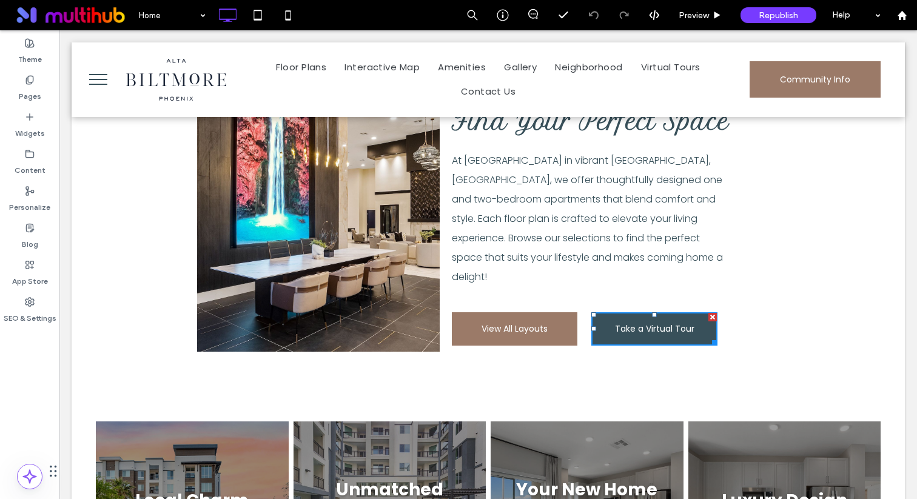
click at [635, 313] on span "Take a Virtual Tour" at bounding box center [654, 329] width 79 height 32
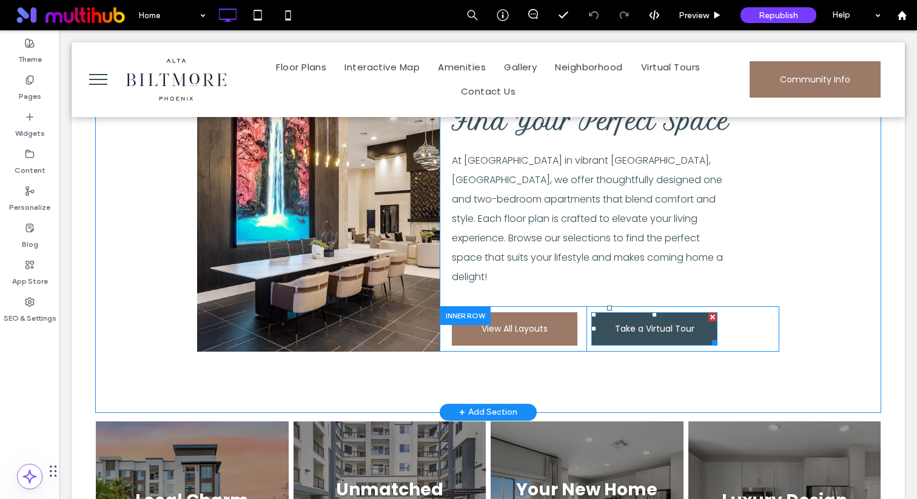
click at [606, 312] on link "Take a Virtual Tour" at bounding box center [655, 328] width 126 height 33
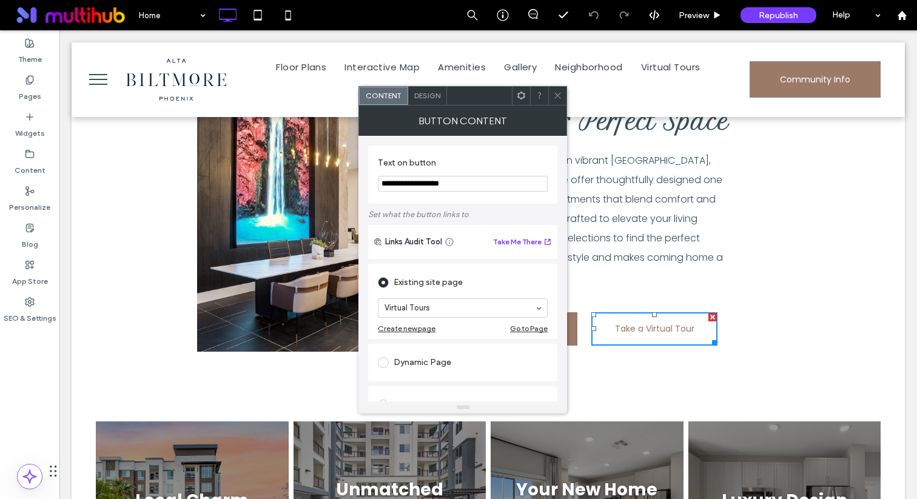
click at [556, 92] on icon at bounding box center [557, 95] width 9 height 9
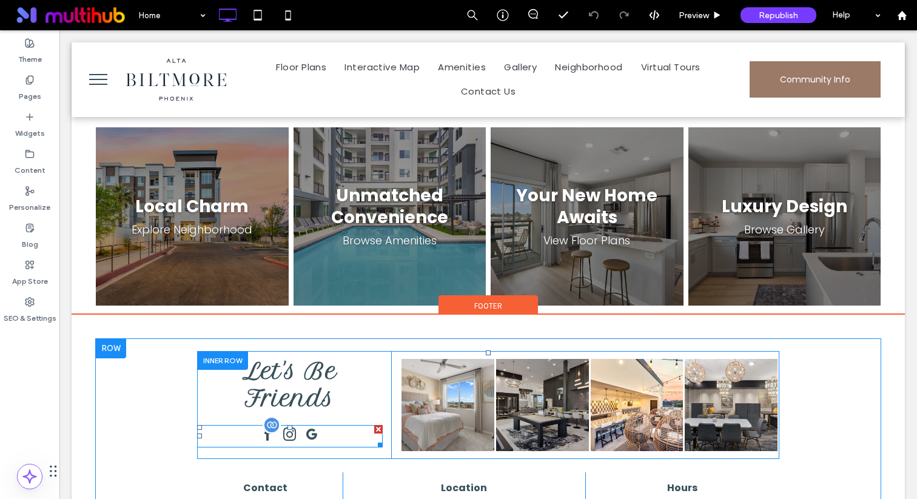
scroll to position [1420, 0]
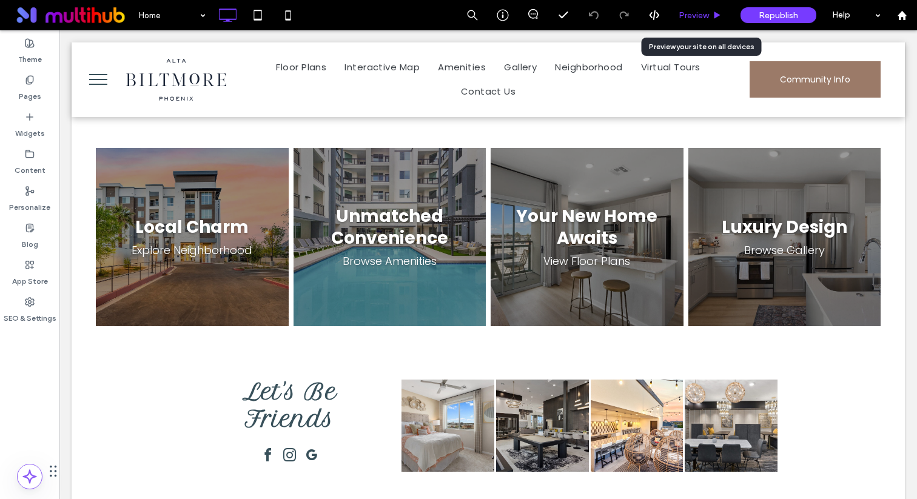
click at [680, 16] on span "Preview" at bounding box center [694, 15] width 30 height 10
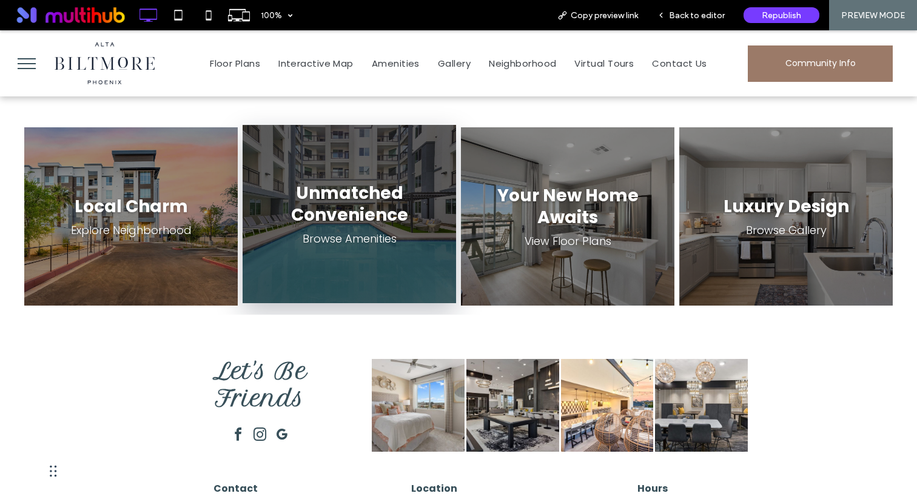
click at [330, 232] on p "Browse Amenities" at bounding box center [350, 239] width 94 height 14
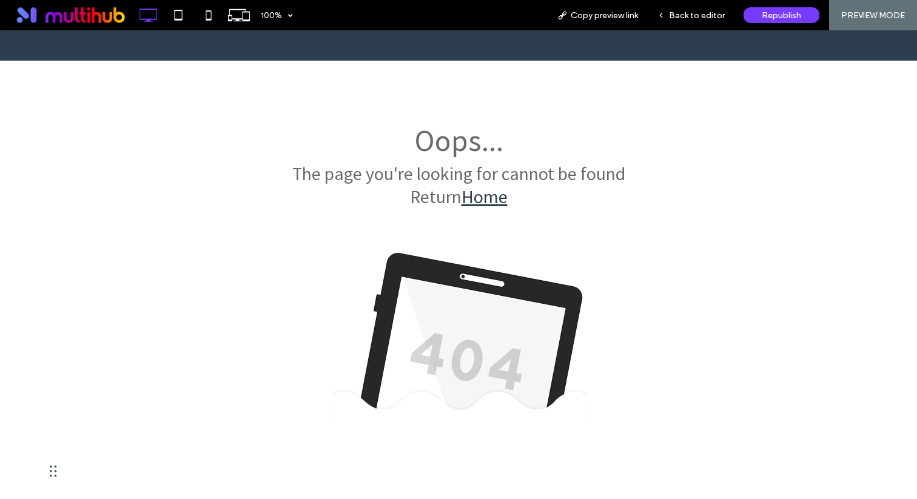
click at [719, 13] on div at bounding box center [458, 249] width 917 height 499
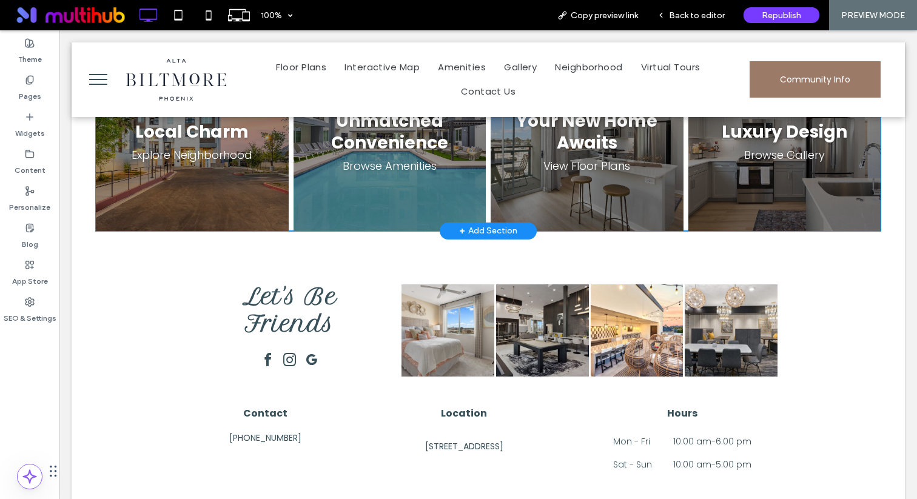
scroll to position [1550, 0]
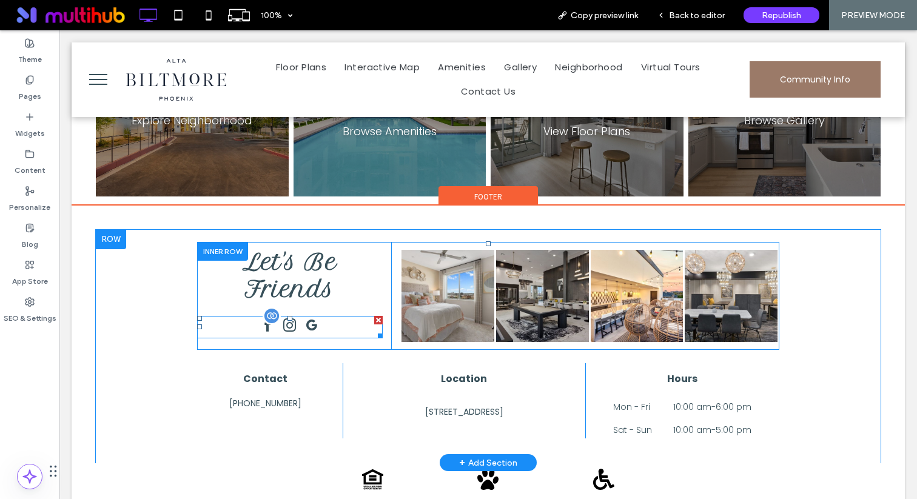
click at [325, 316] on div at bounding box center [290, 327] width 186 height 22
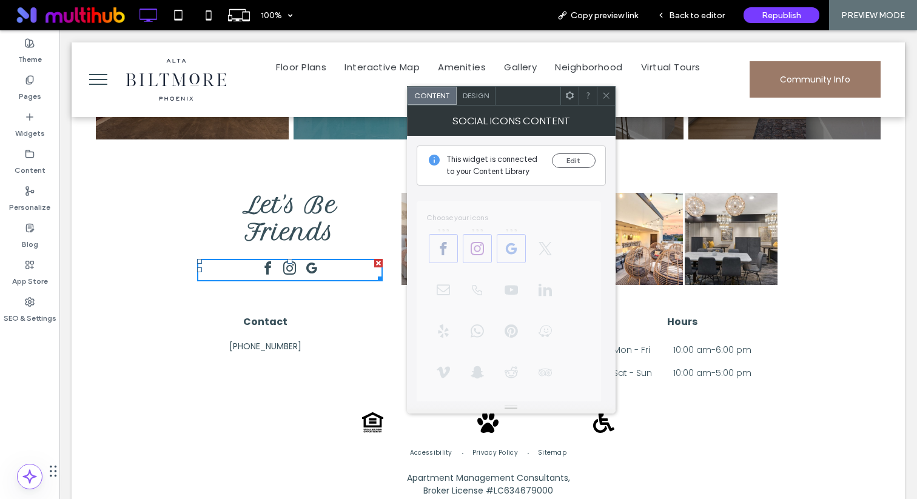
scroll to position [275, 0]
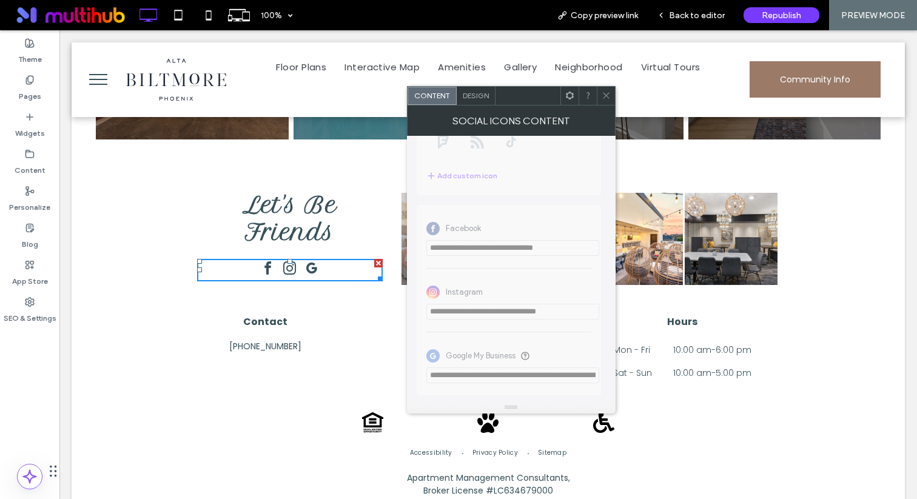
click at [607, 96] on use at bounding box center [606, 96] width 6 height 6
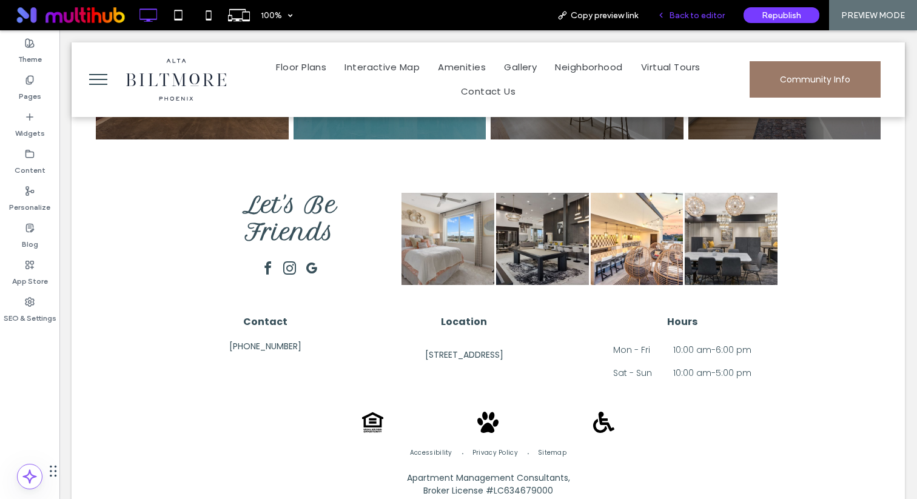
click at [707, 10] on span "Back to editor" at bounding box center [697, 15] width 56 height 10
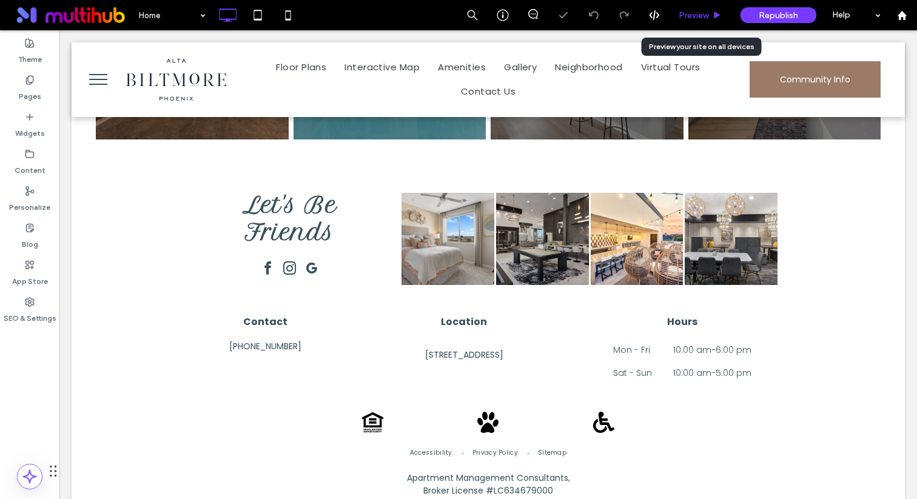
click at [707, 13] on span "Preview" at bounding box center [694, 15] width 30 height 10
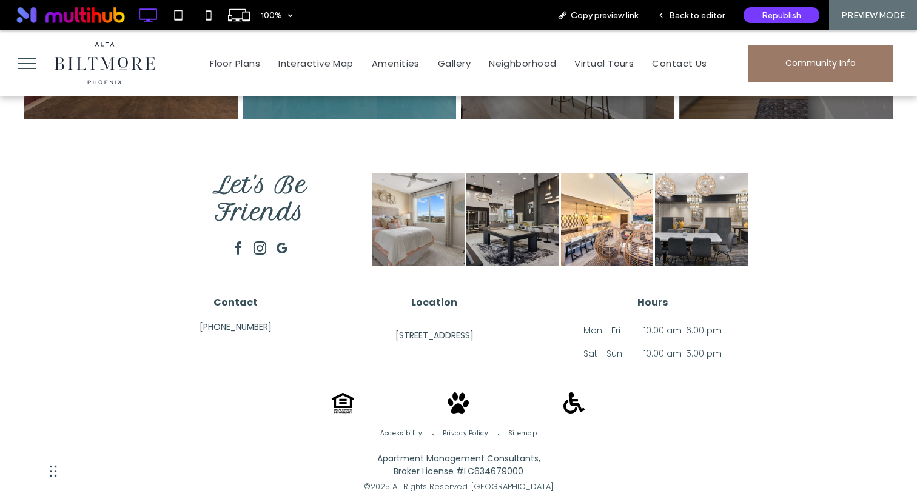
scroll to position [1599, 0]
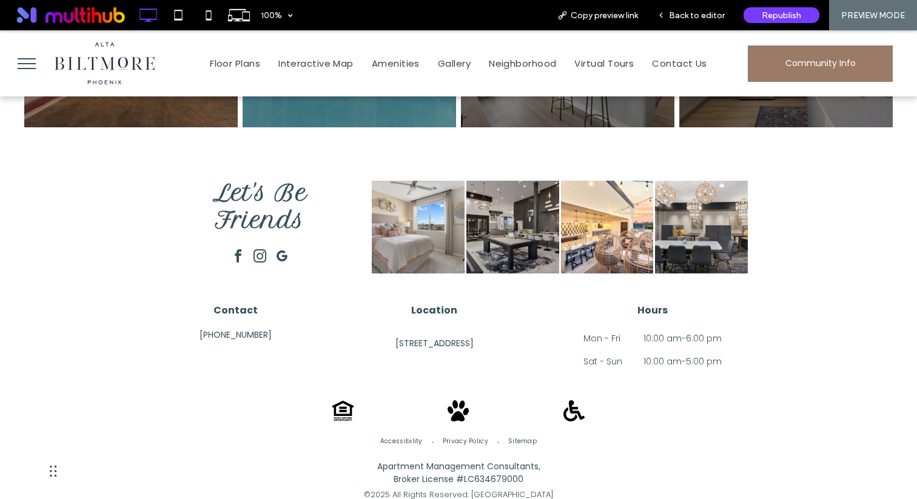
click at [474, 337] on span "1720 E Camelback Rd, Phoenix, AZ 85016" at bounding box center [435, 343] width 78 height 13
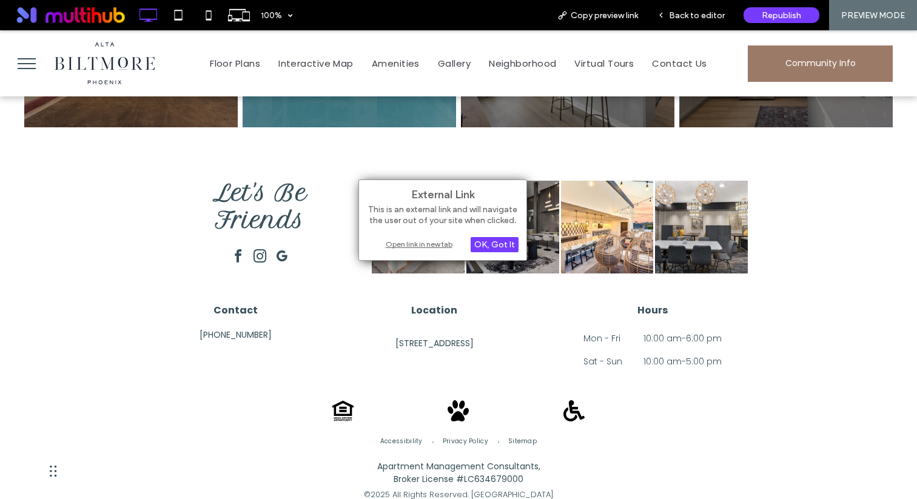
click at [411, 244] on div "Open link in new tab" at bounding box center [443, 244] width 152 height 13
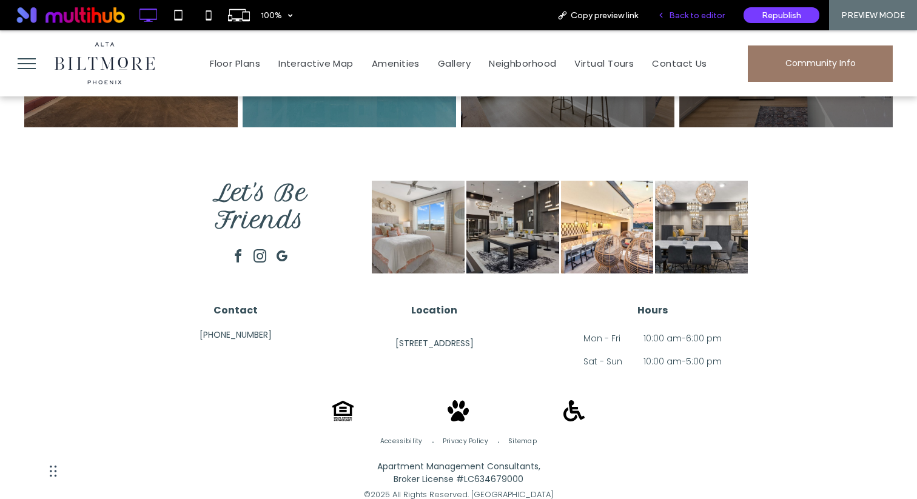
click at [687, 23] on div "Back to editor" at bounding box center [691, 15] width 87 height 30
click at [704, 13] on span "Back to editor" at bounding box center [697, 15] width 56 height 10
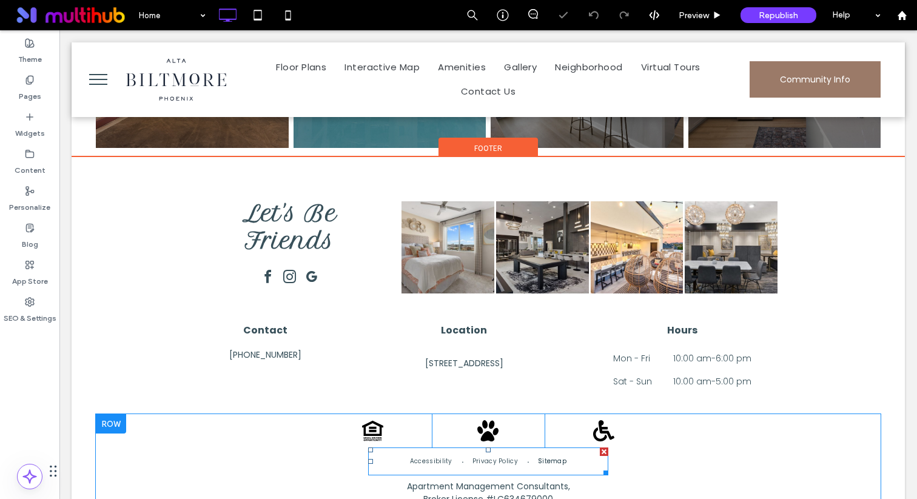
click at [565, 455] on link "Sitemap" at bounding box center [552, 461] width 47 height 13
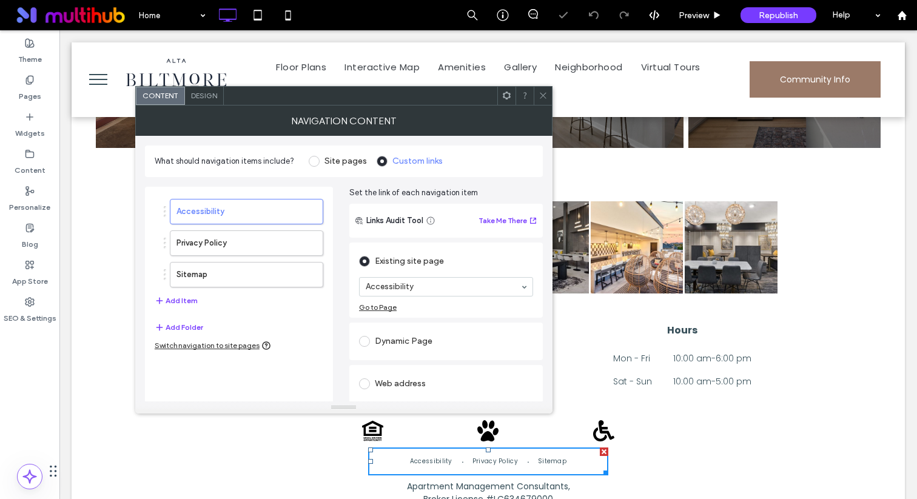
scroll to position [17, 0]
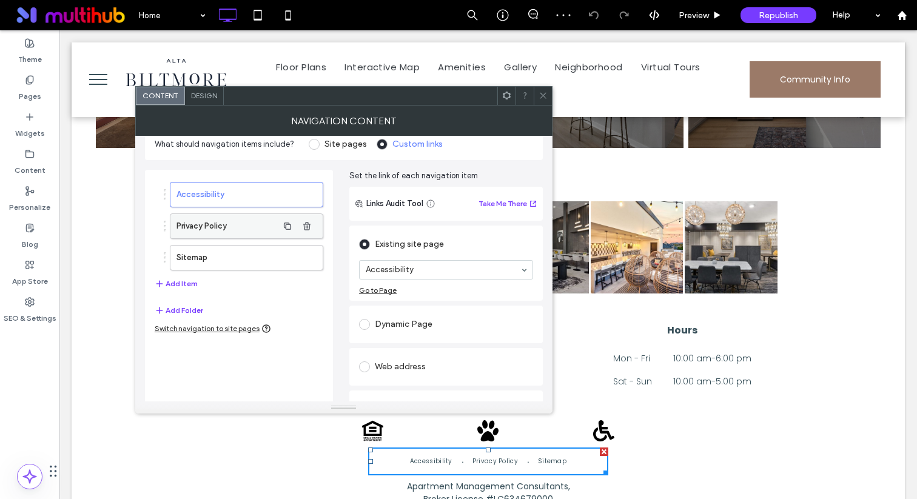
click at [235, 228] on label "Privacy Policy" at bounding box center [227, 226] width 101 height 24
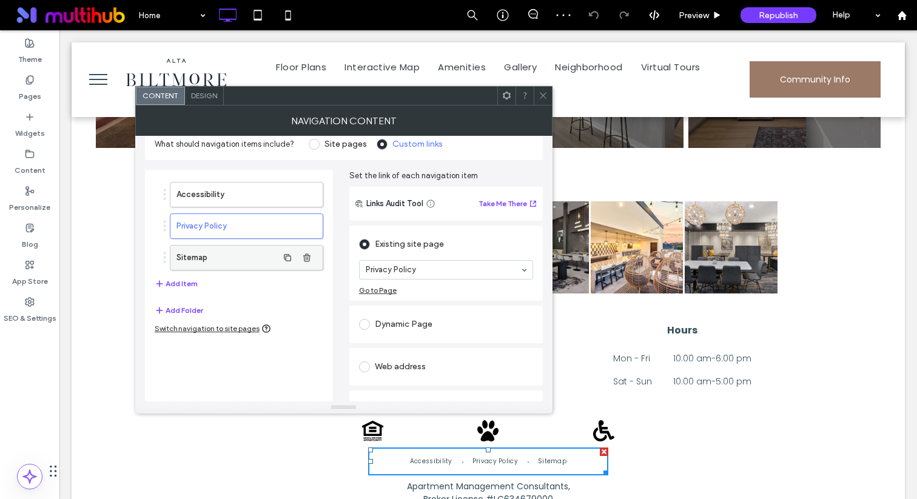
click at [235, 264] on label "Sitemap" at bounding box center [227, 258] width 101 height 24
click at [545, 97] on use at bounding box center [543, 96] width 6 height 6
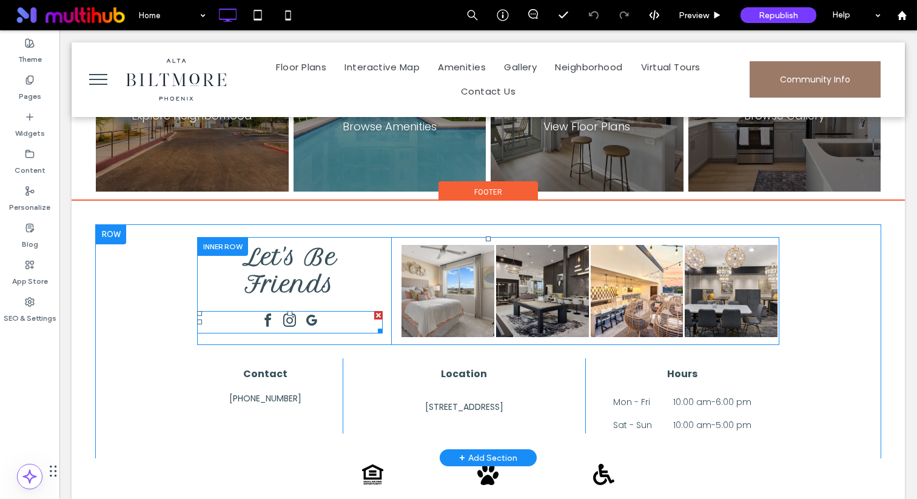
scroll to position [1544, 0]
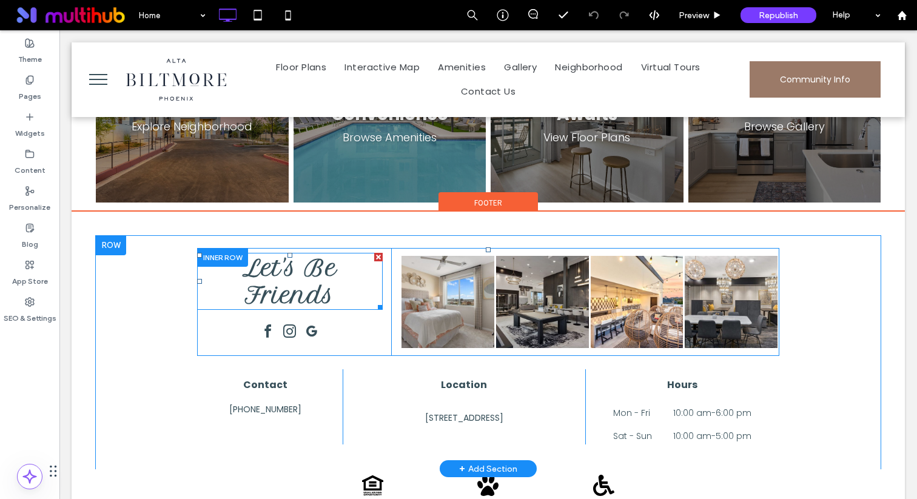
click at [310, 254] on span "Let's Be Friends" at bounding box center [290, 281] width 95 height 55
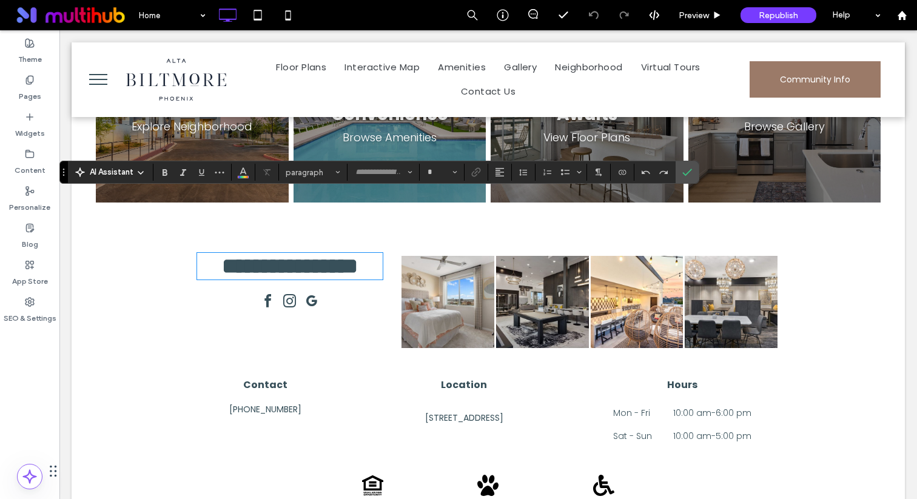
type input "**********"
type input "**"
click at [324, 255] on span "**********" at bounding box center [290, 266] width 136 height 22
click at [687, 176] on icon "Confirm" at bounding box center [688, 172] width 10 height 10
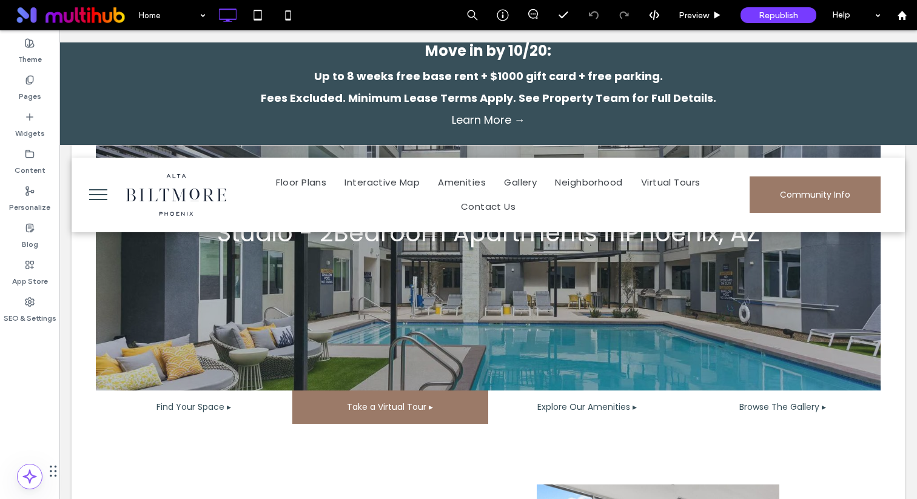
scroll to position [0, 0]
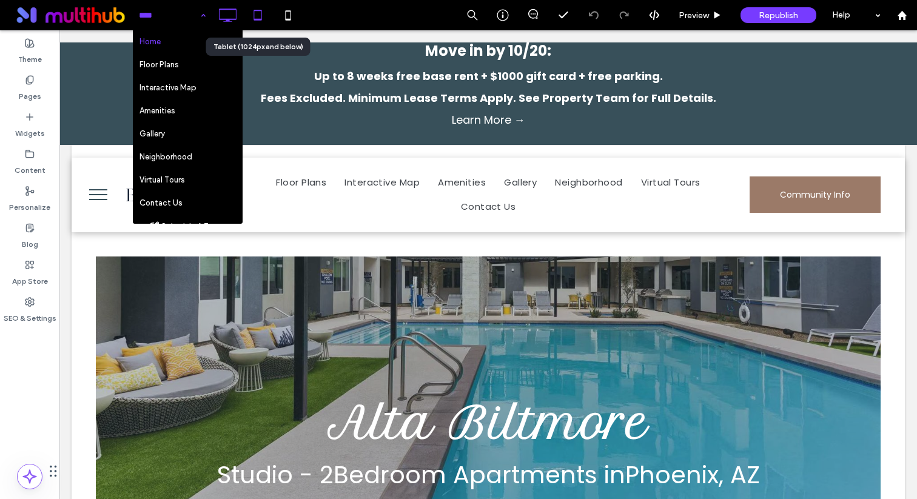
click at [268, 8] on icon at bounding box center [258, 15] width 24 height 24
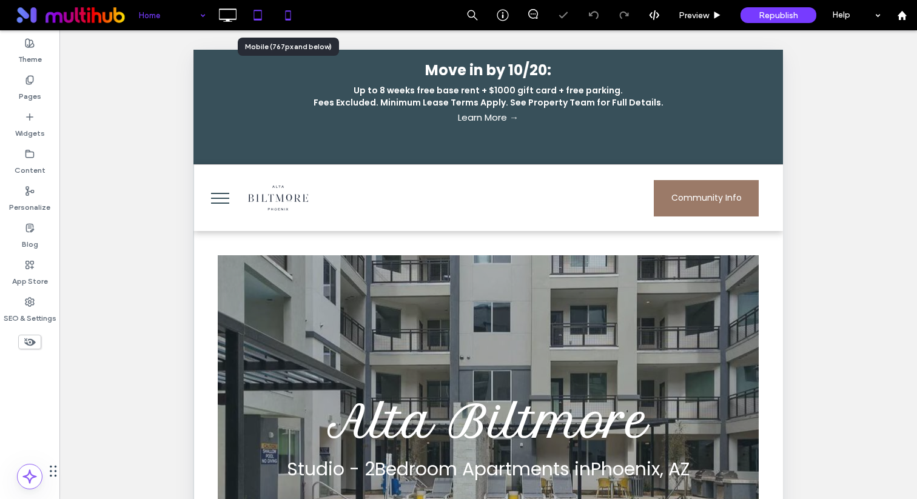
click at [287, 13] on icon at bounding box center [288, 15] width 24 height 24
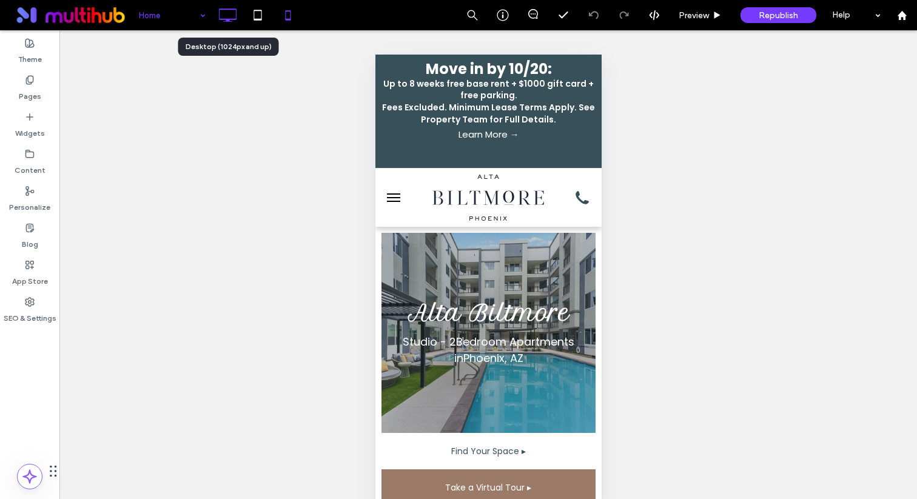
click at [234, 22] on icon at bounding box center [227, 15] width 24 height 24
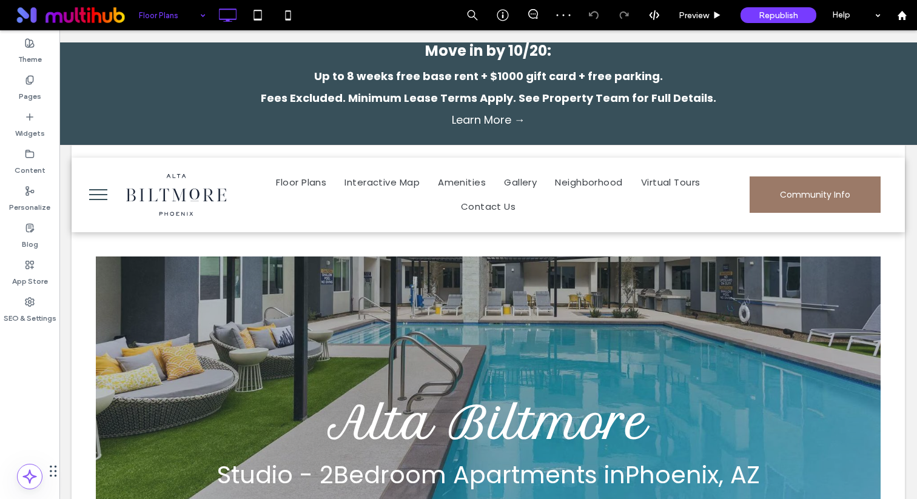
click at [184, 17] on input at bounding box center [169, 15] width 61 height 30
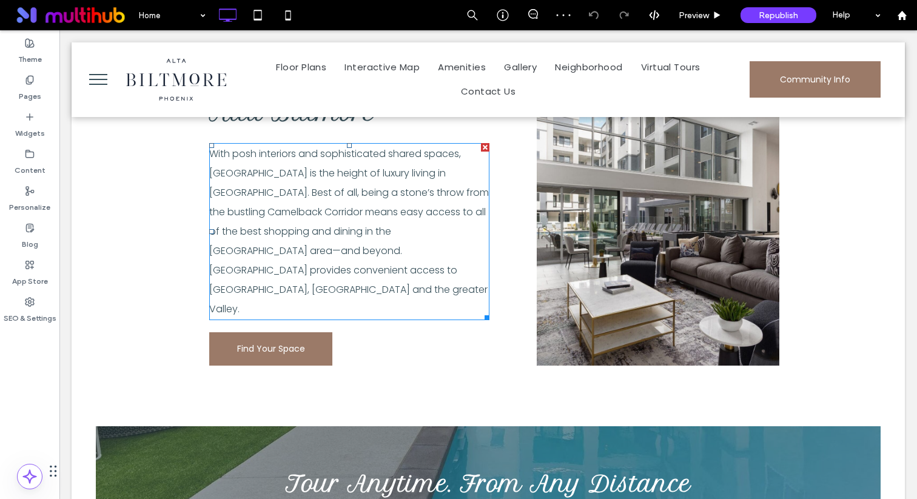
scroll to position [518, 0]
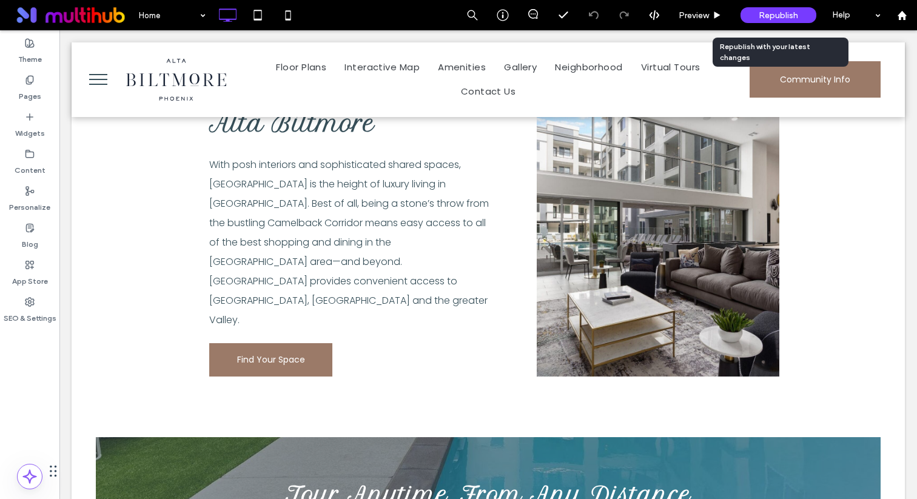
click at [780, 20] on span "Republish" at bounding box center [778, 15] width 39 height 10
